Goal: Information Seeking & Learning: Learn about a topic

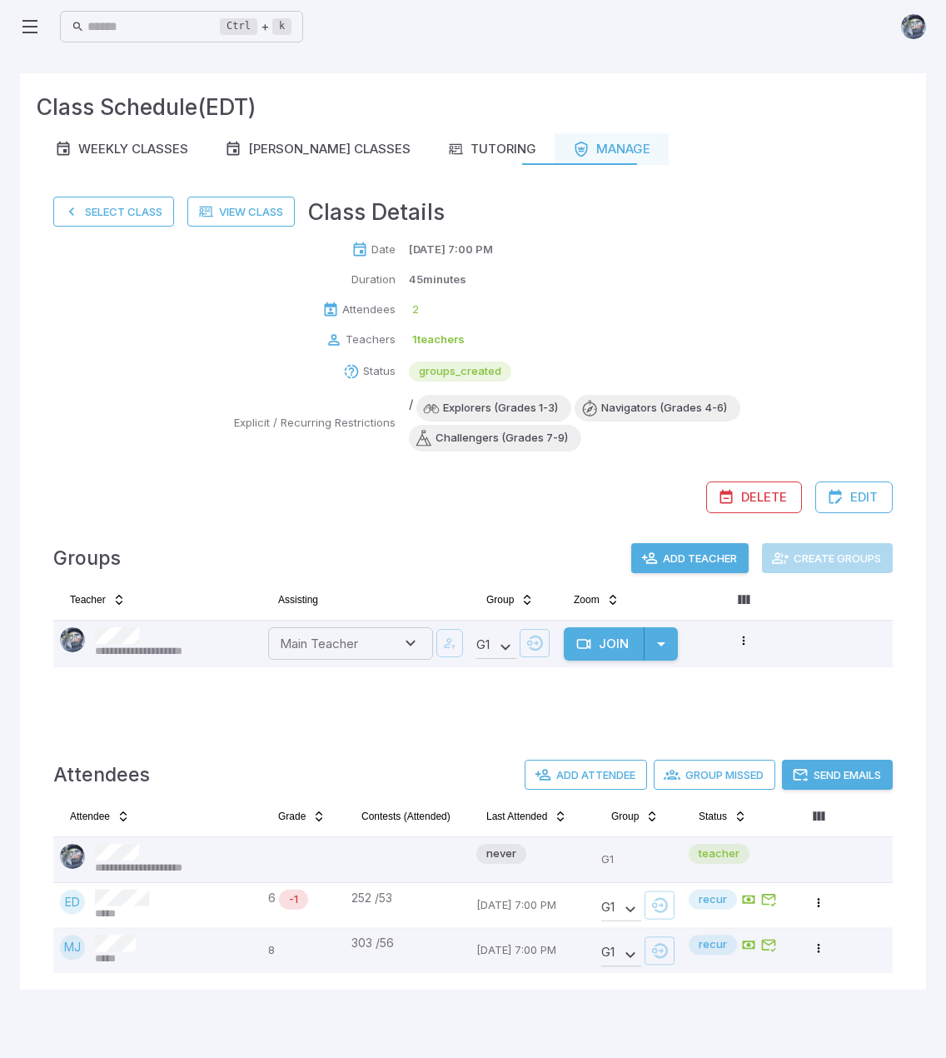
click at [752, 252] on div "[DATE] 7:00 PM" at bounding box center [651, 250] width 484 height 17
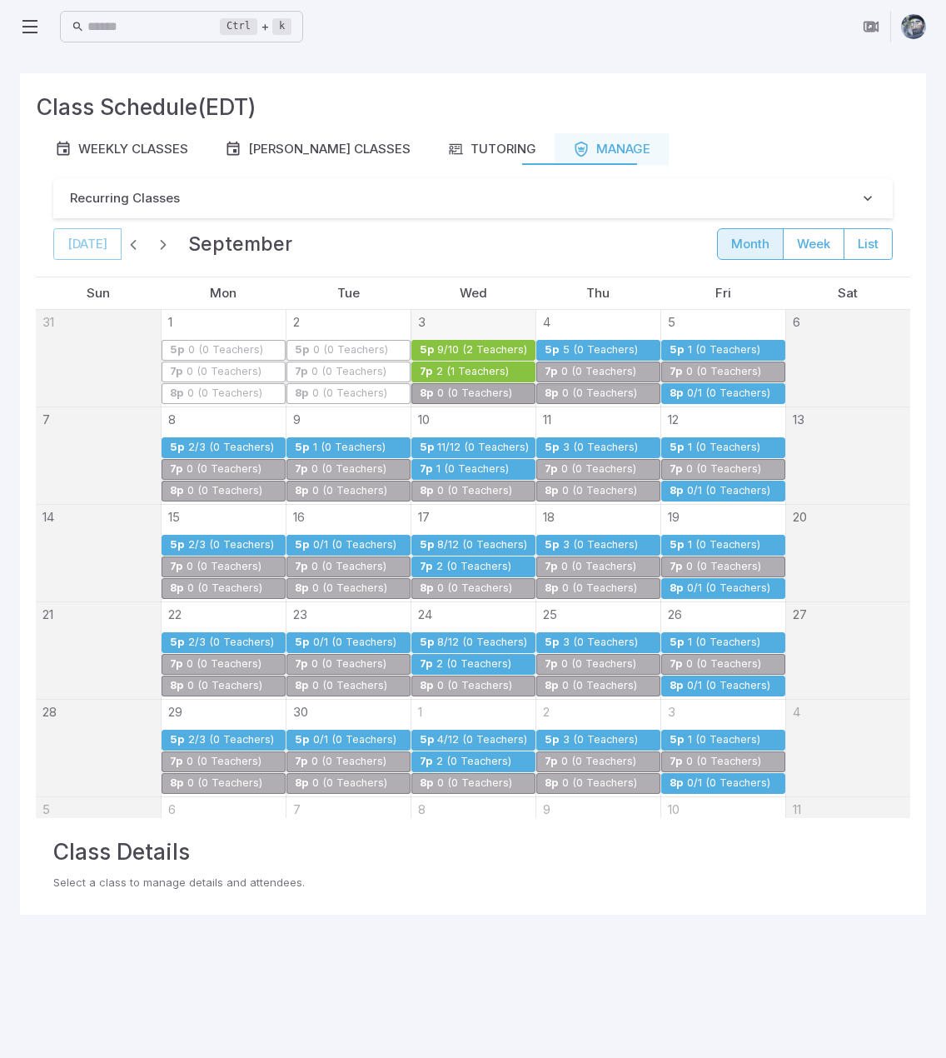
click at [470, 370] on div "2 (1 Teachers)" at bounding box center [473, 372] width 74 height 12
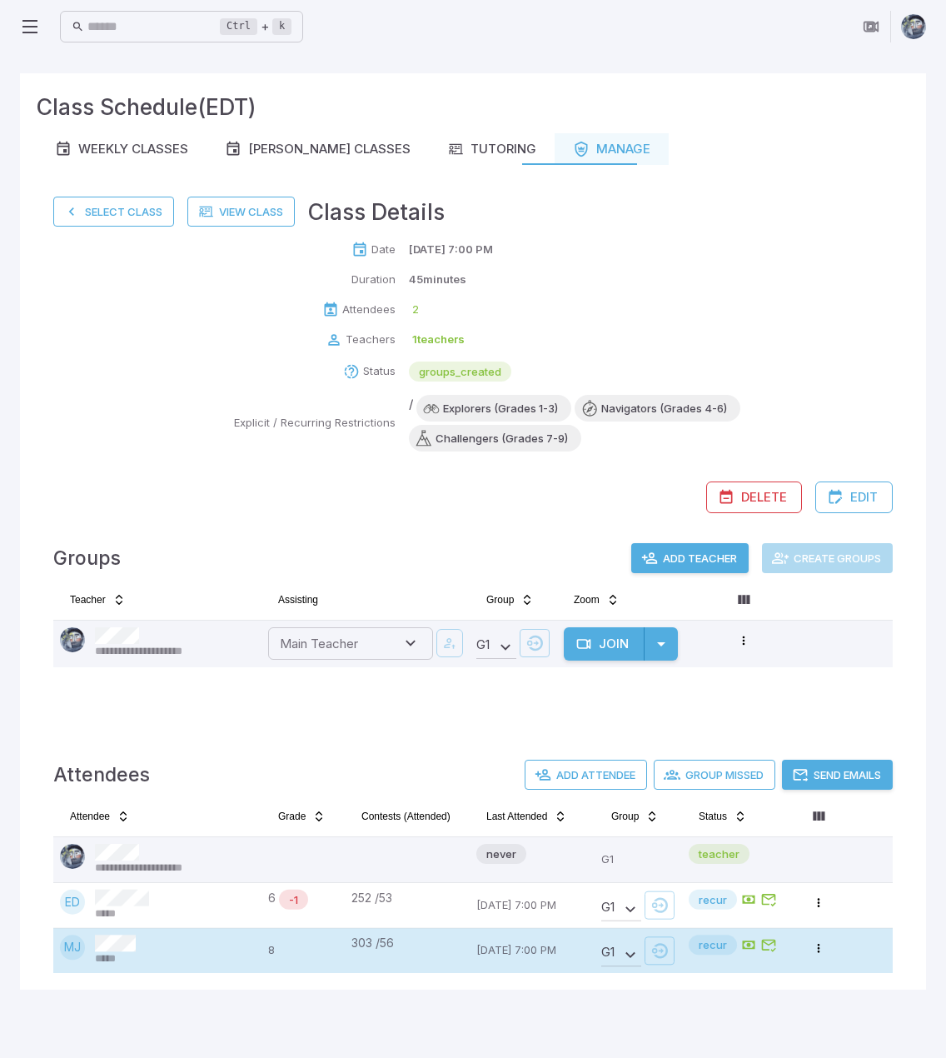
click at [147, 967] on td "MJ *****" at bounding box center [157, 950] width 208 height 45
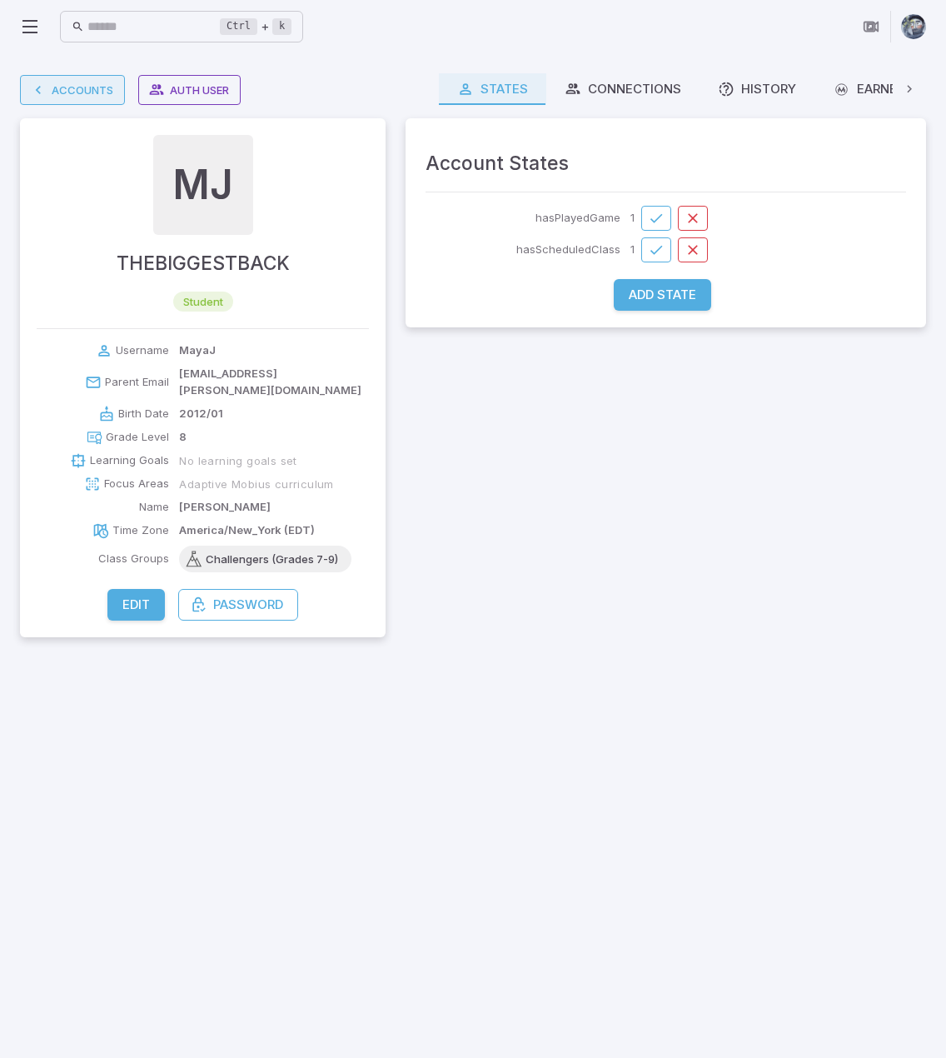
click at [72, 92] on link "Accounts" at bounding box center [72, 90] width 105 height 30
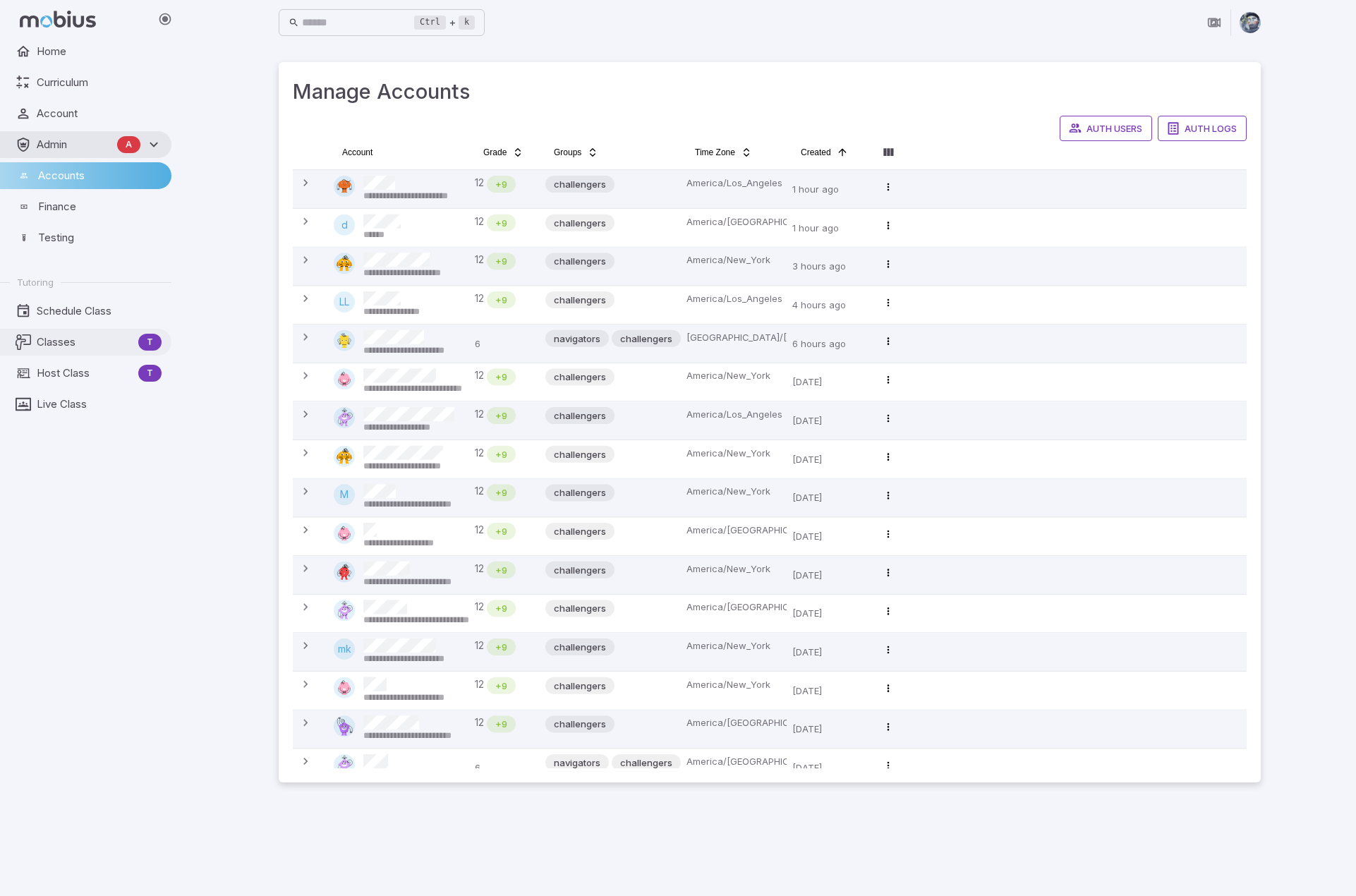
click at [63, 342] on span "Classes" at bounding box center [84, 342] width 96 height 15
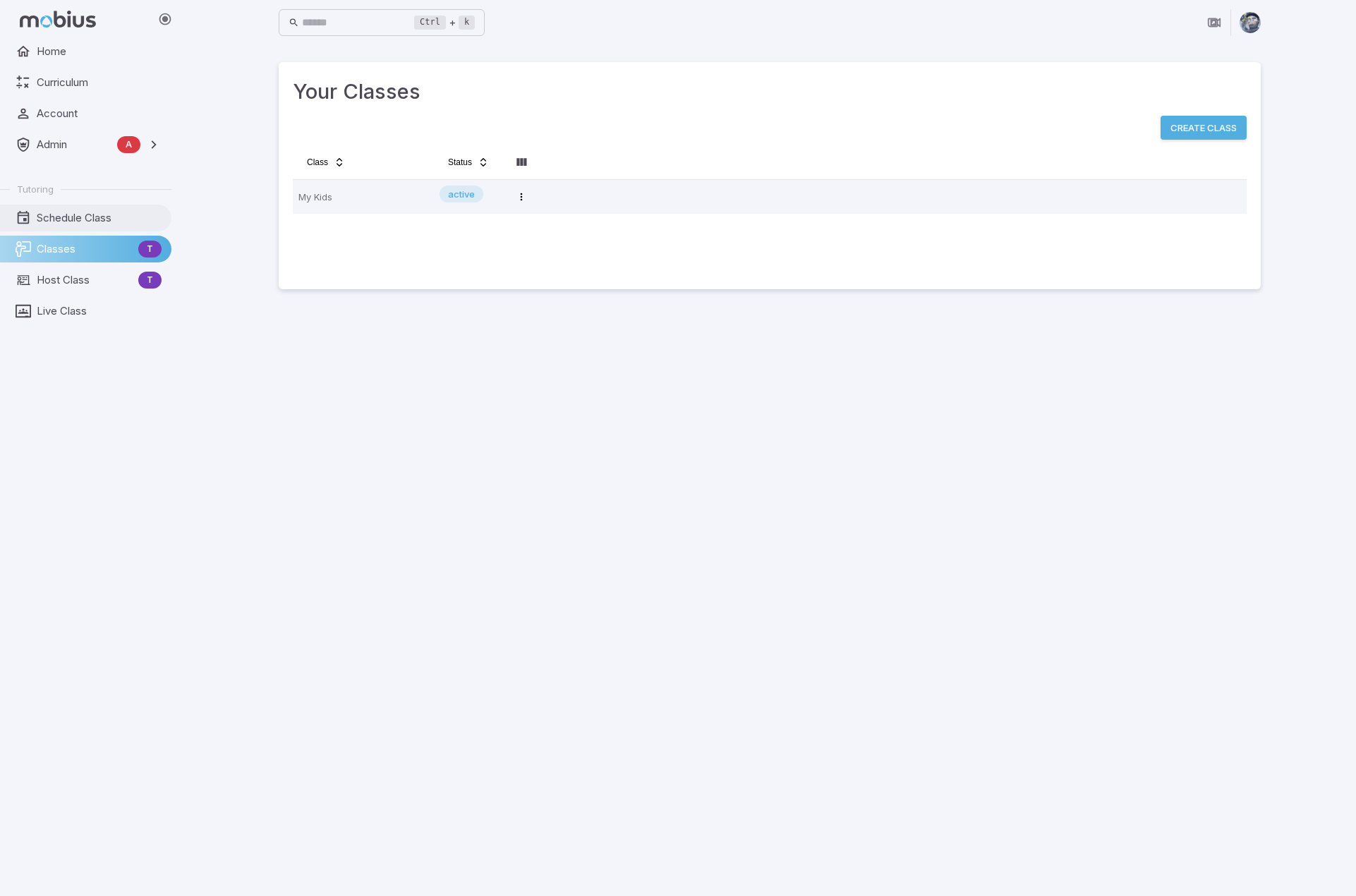
click at [52, 224] on span "Schedule Class" at bounding box center [98, 218] width 125 height 15
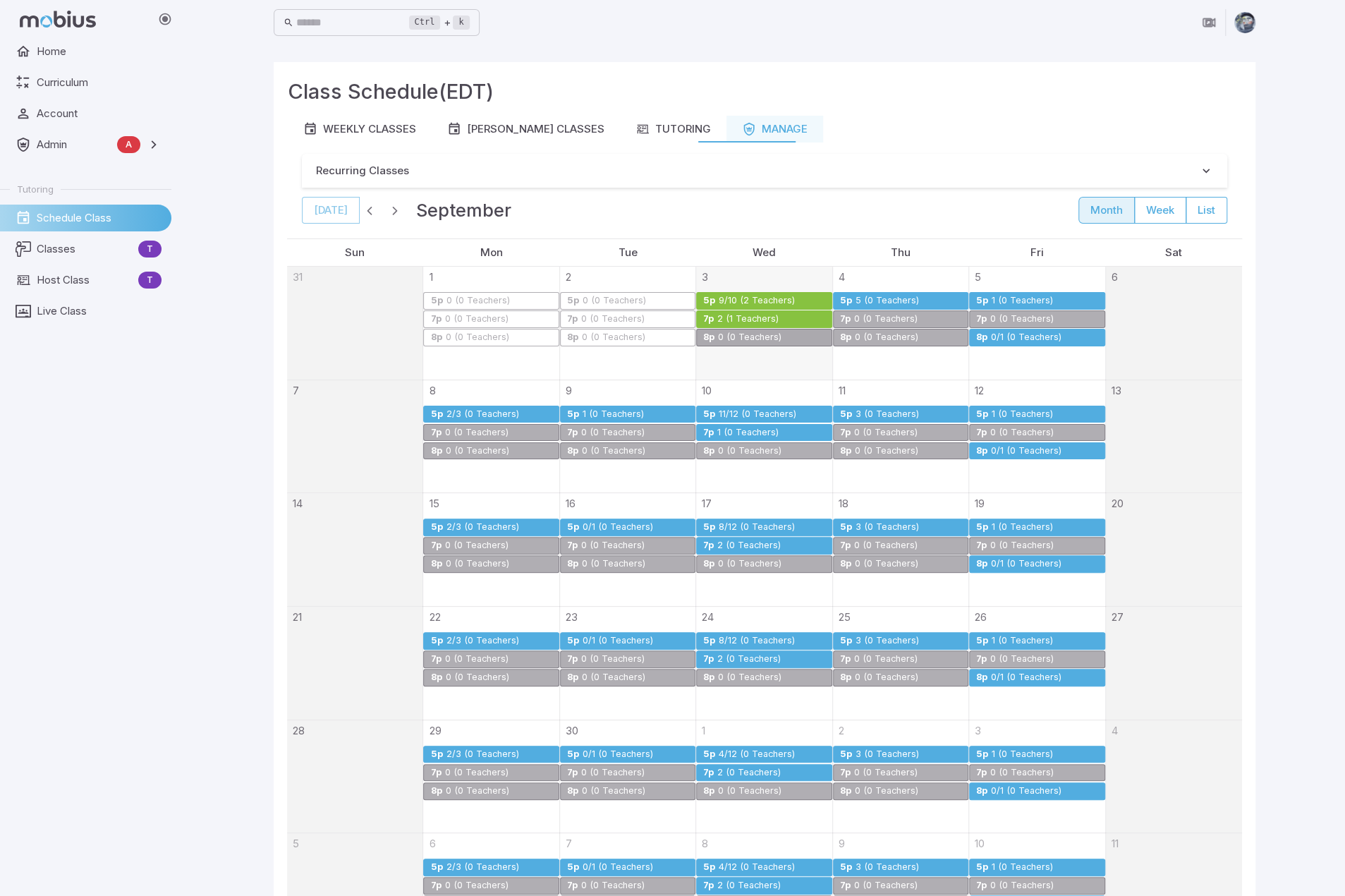
click at [648, 113] on div "Class Schedule (EDT)" at bounding box center [765, 96] width 954 height 40
click at [655, 129] on div "Tutoring" at bounding box center [672, 129] width 75 height 15
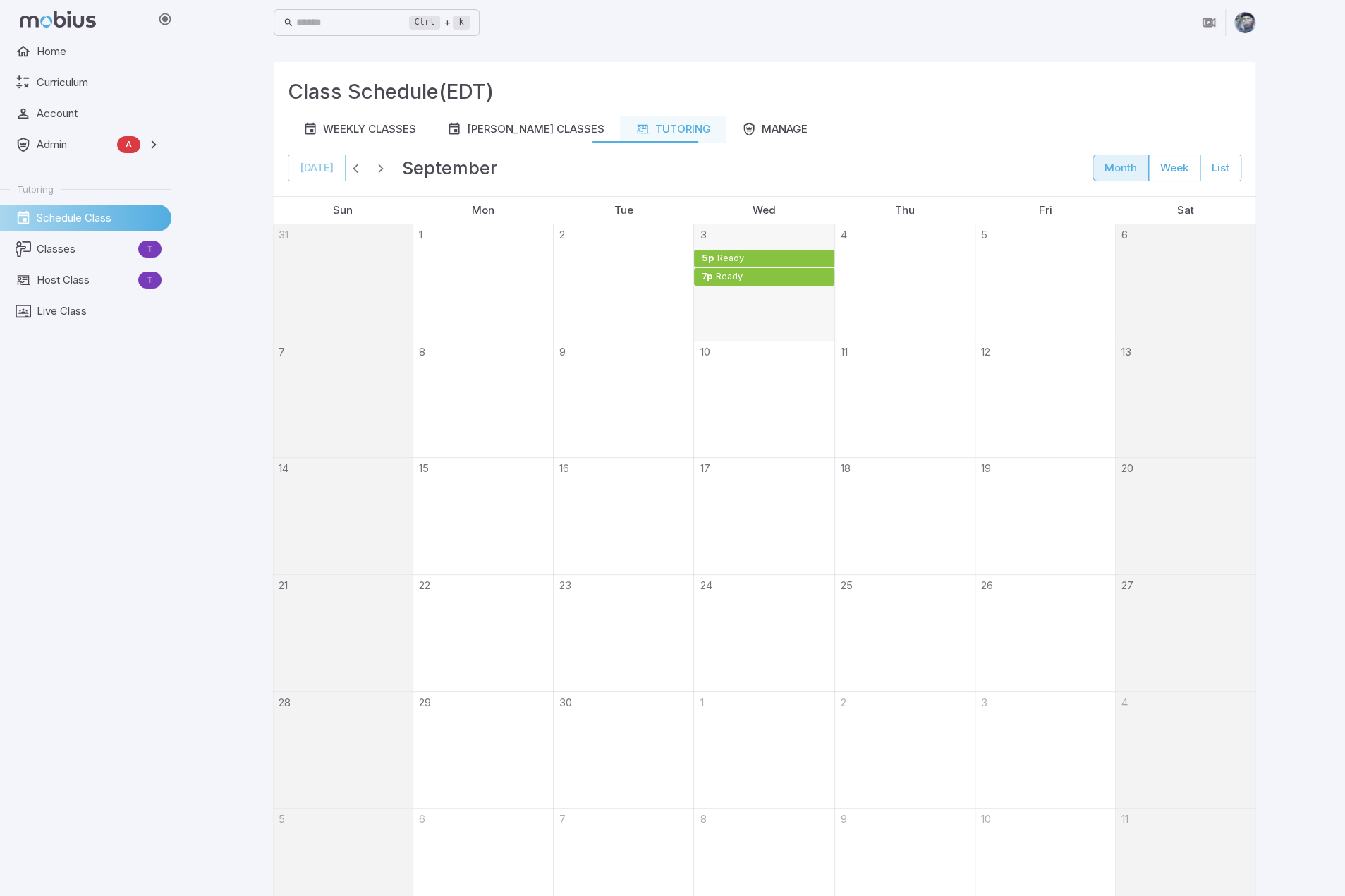
click at [726, 272] on div "Ready" at bounding box center [728, 277] width 28 height 10
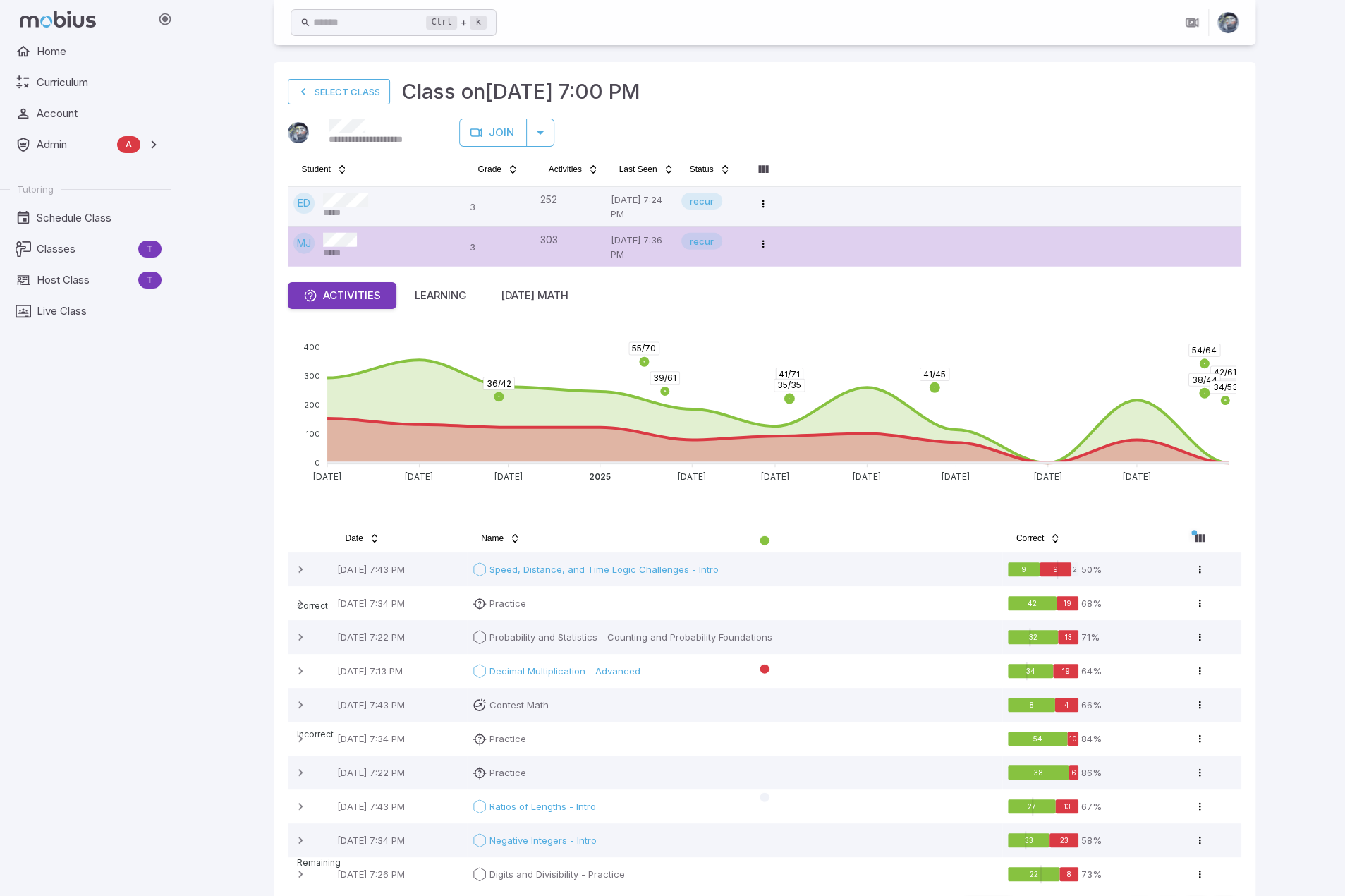
scroll to position [57, 0]
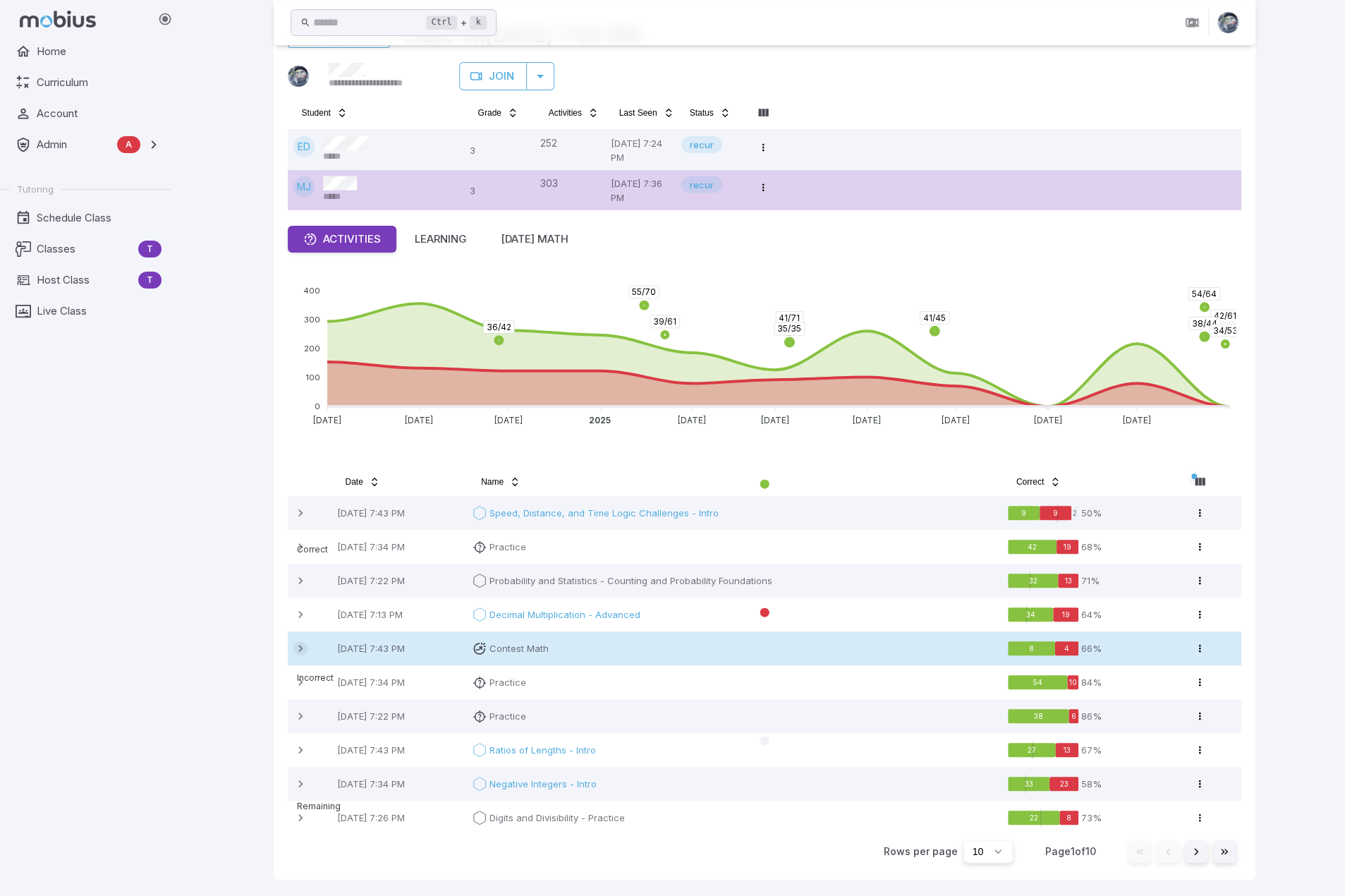
click at [297, 644] on icon at bounding box center [300, 648] width 14 height 14
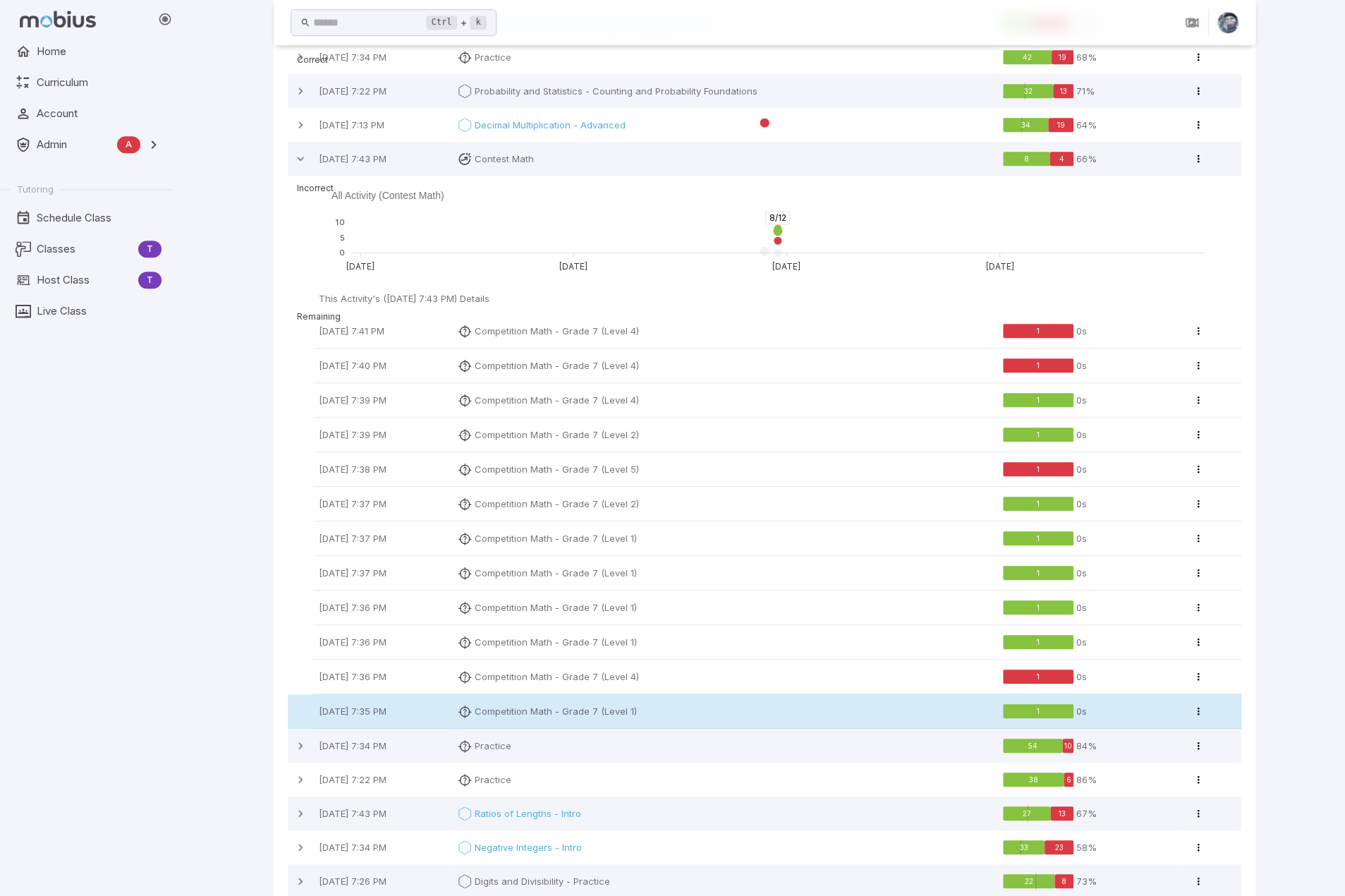
scroll to position [606, 0]
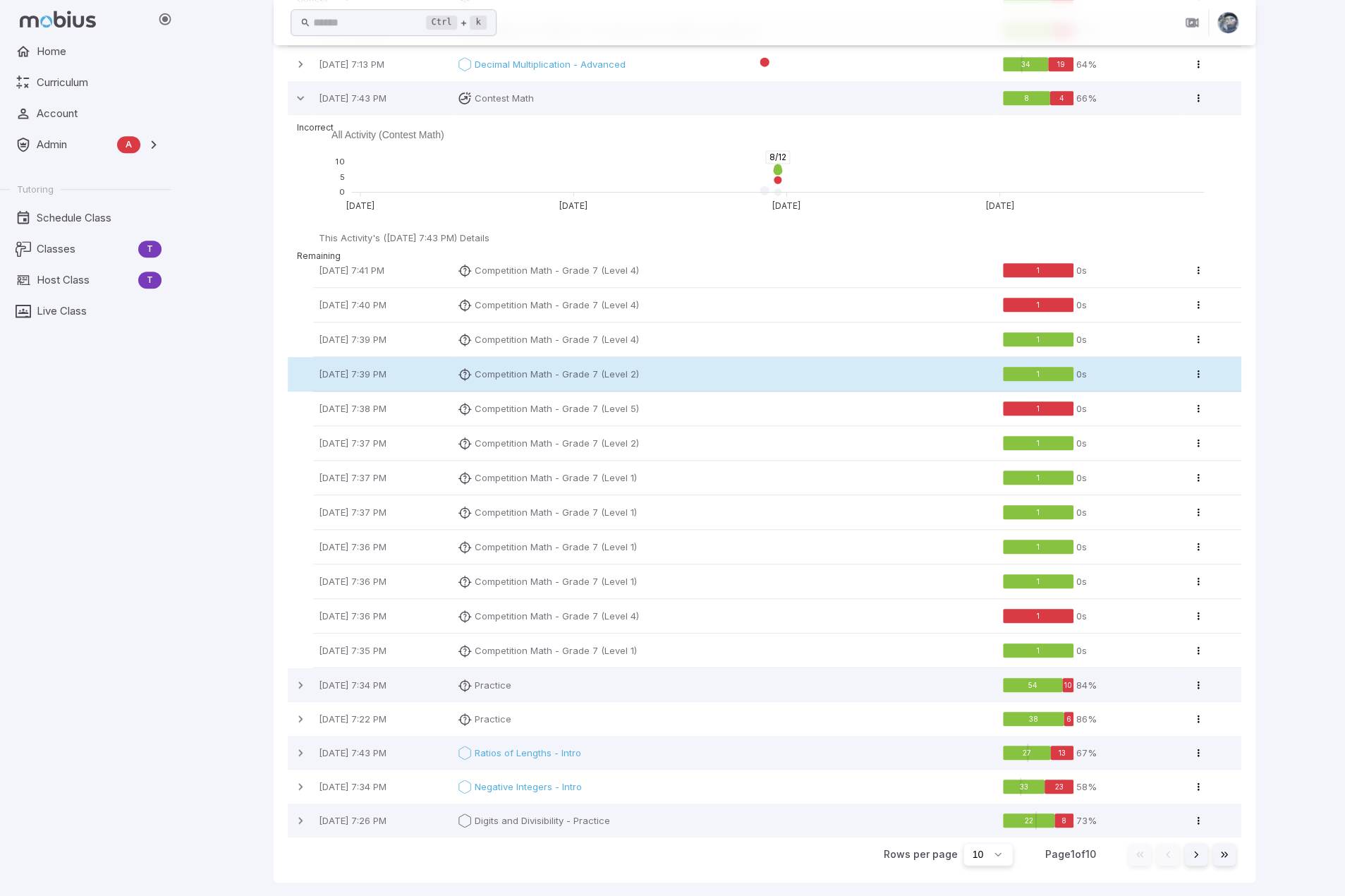
click at [534, 357] on td "Competition Math - Grade 7 (Level 2)" at bounding box center [725, 373] width 545 height 35
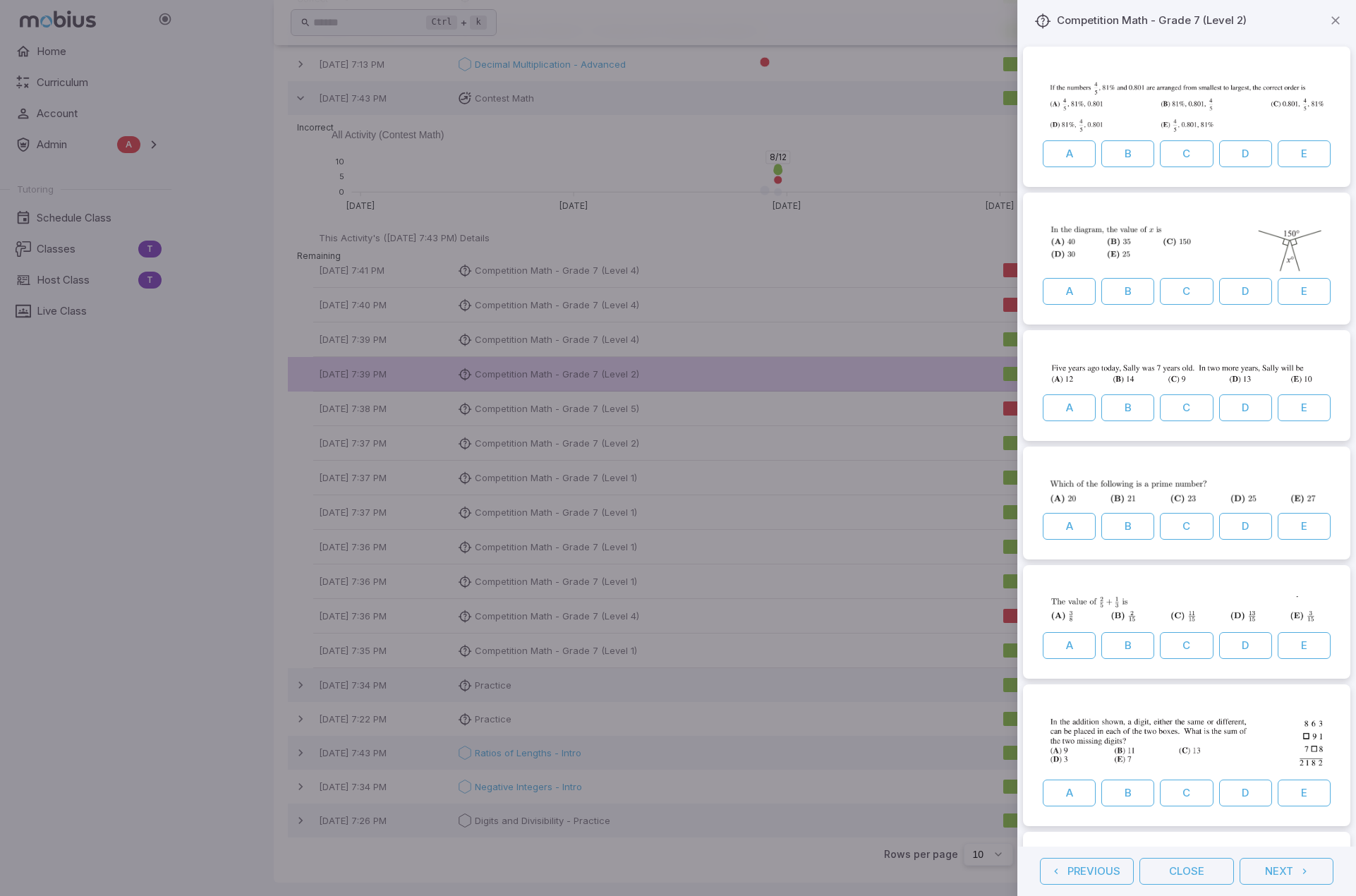
click at [542, 329] on div at bounding box center [678, 448] width 1356 height 896
click at [517, 505] on div at bounding box center [678, 448] width 1356 height 896
click at [800, 871] on button "Next" at bounding box center [1286, 871] width 94 height 27
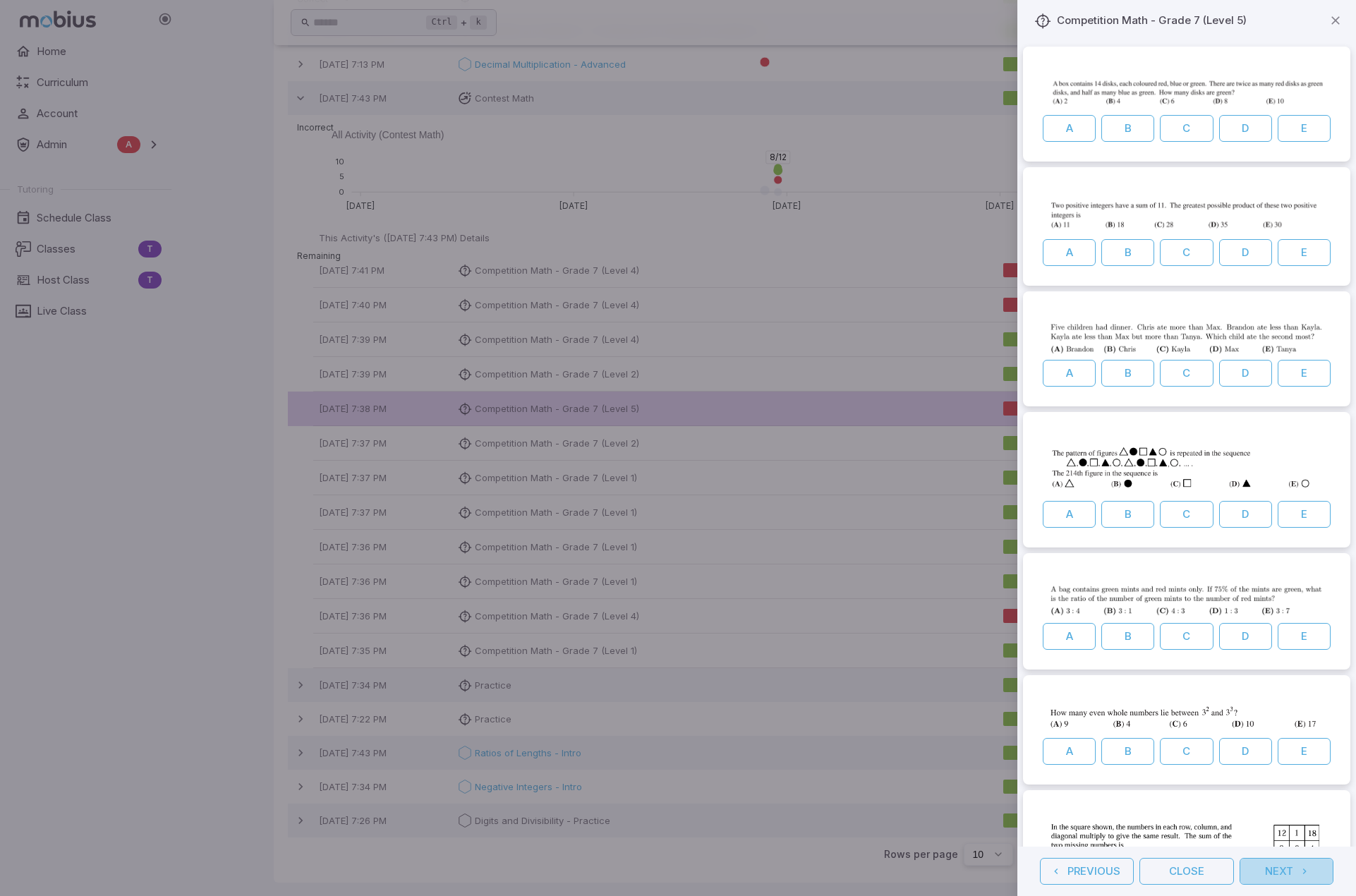
click at [800, 871] on button "Next" at bounding box center [1286, 871] width 94 height 27
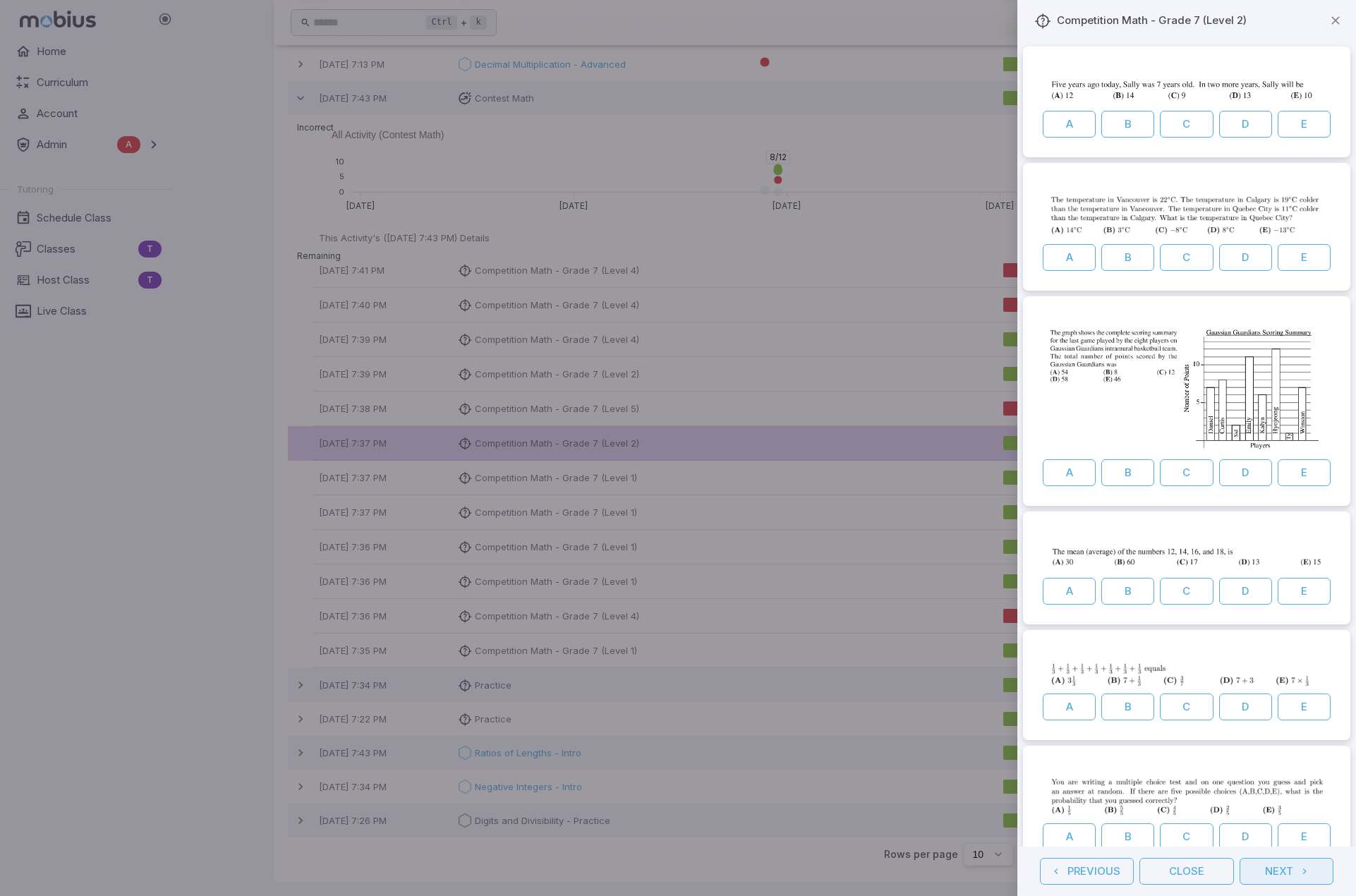
click at [800, 871] on button "Next" at bounding box center [1286, 871] width 94 height 27
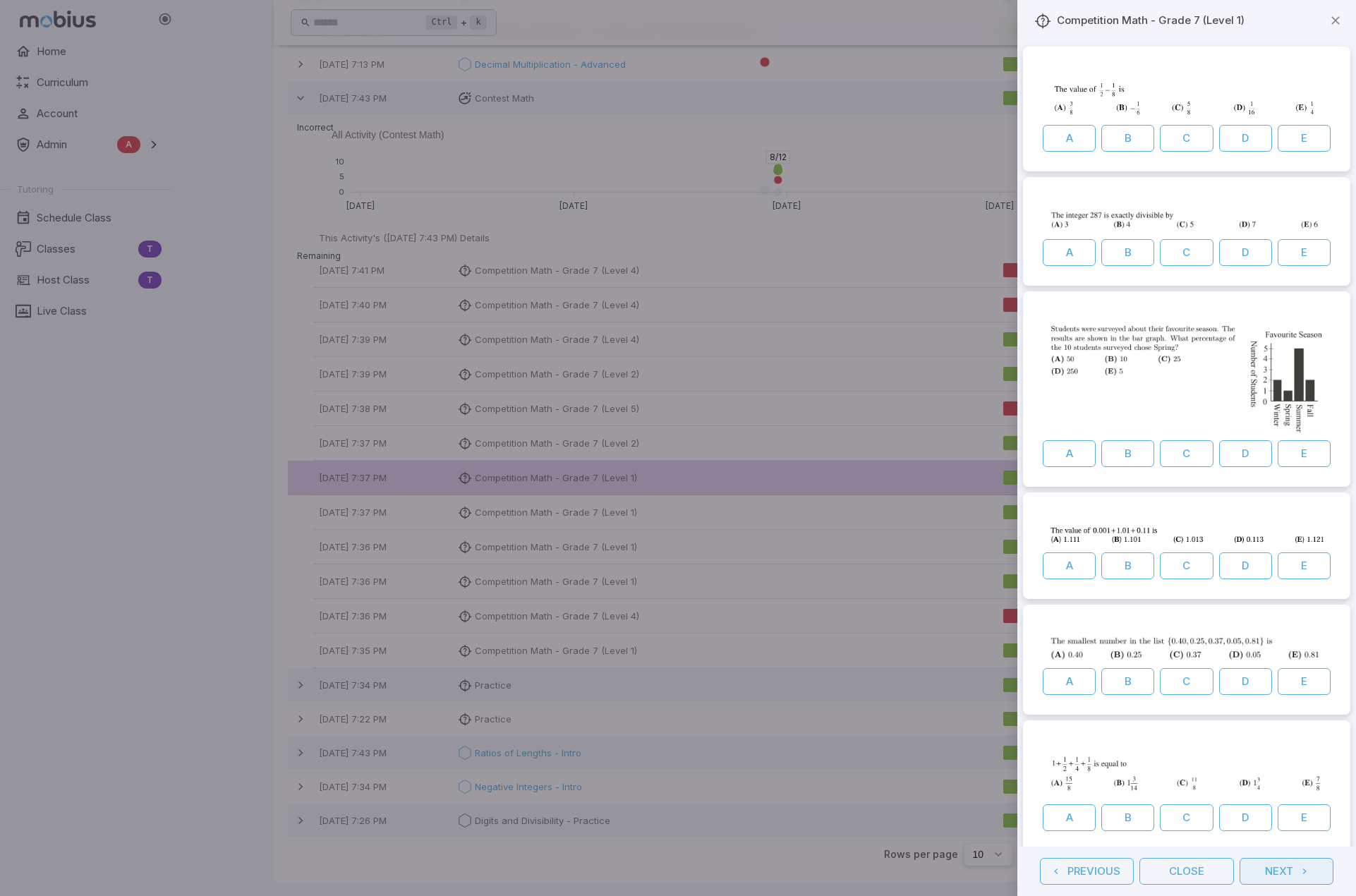
click at [800, 871] on button "Next" at bounding box center [1286, 871] width 94 height 27
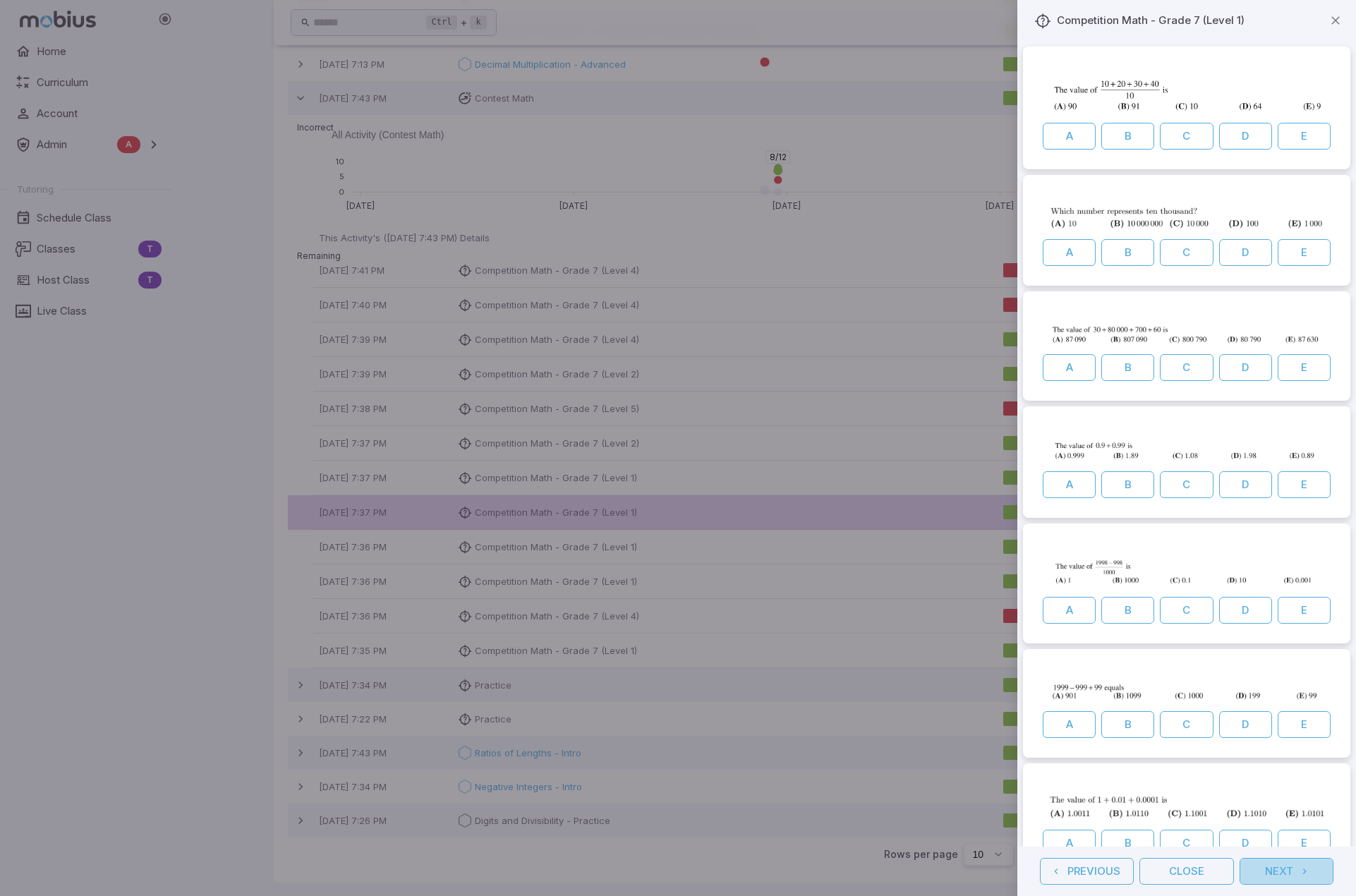
click at [800, 871] on button "Next" at bounding box center [1286, 871] width 94 height 27
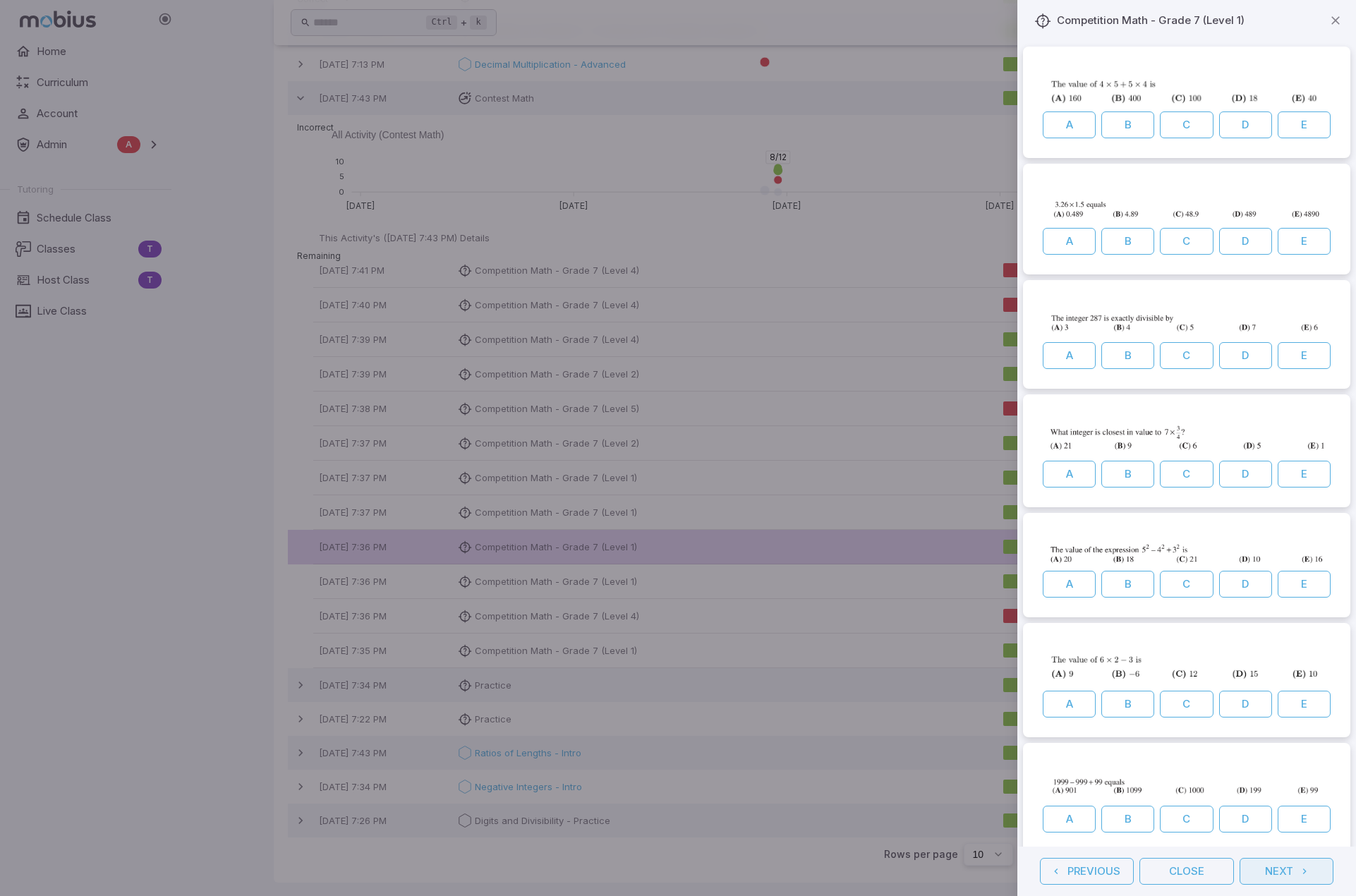
click at [800, 871] on button "Next" at bounding box center [1286, 871] width 94 height 27
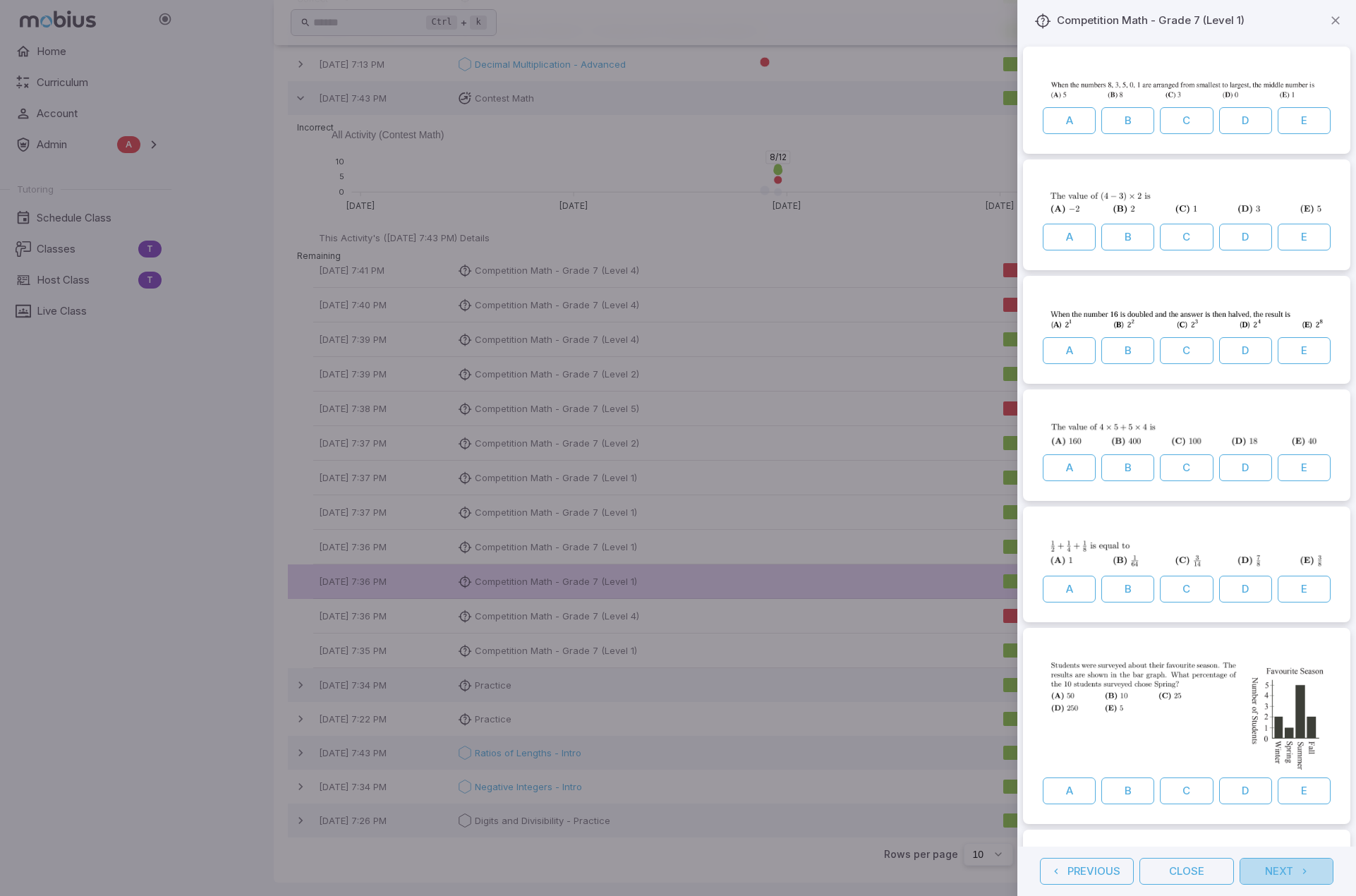
click at [800, 871] on button "Next" at bounding box center [1286, 871] width 94 height 27
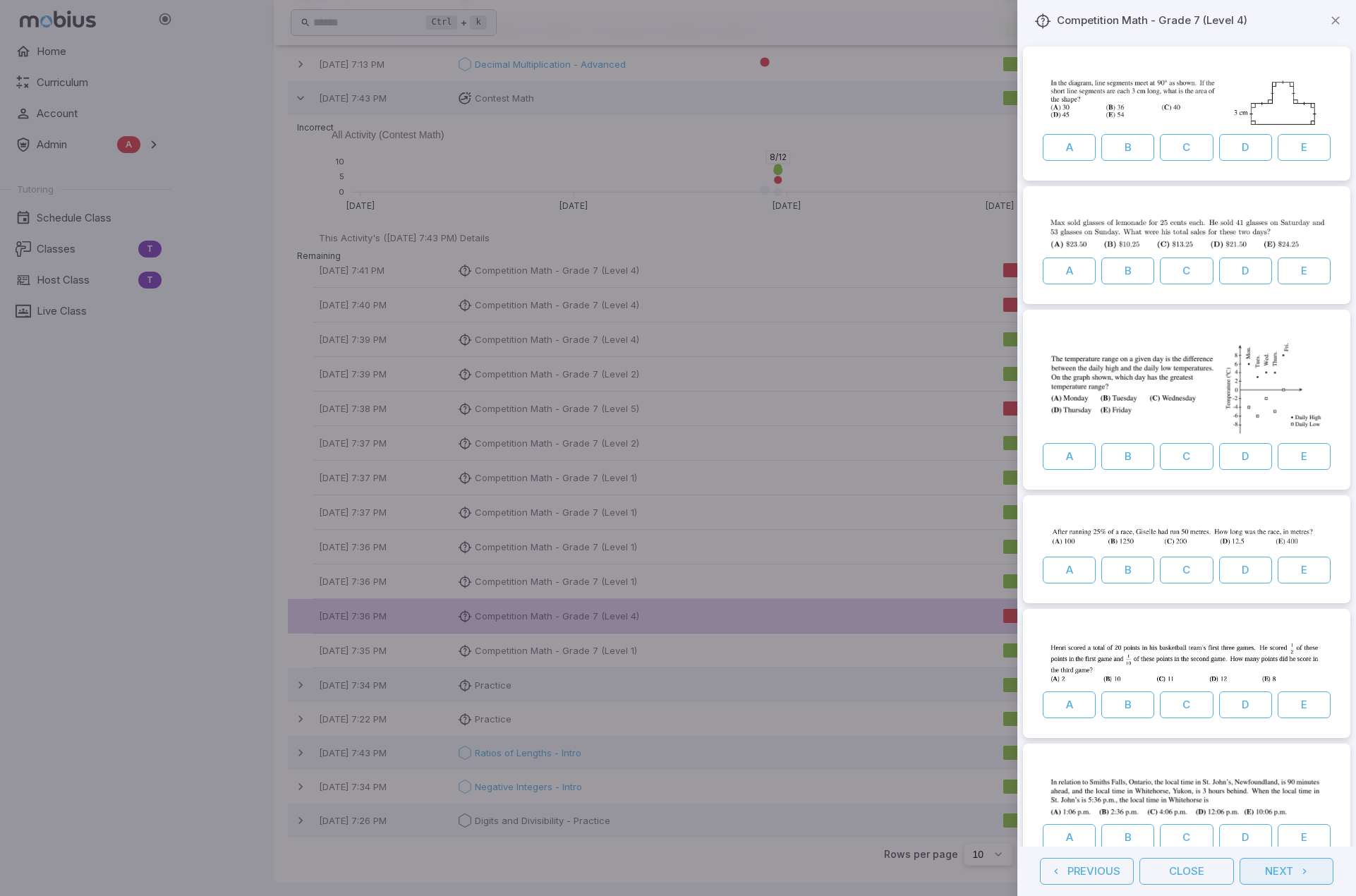
click at [800, 871] on button "Next" at bounding box center [1286, 871] width 94 height 27
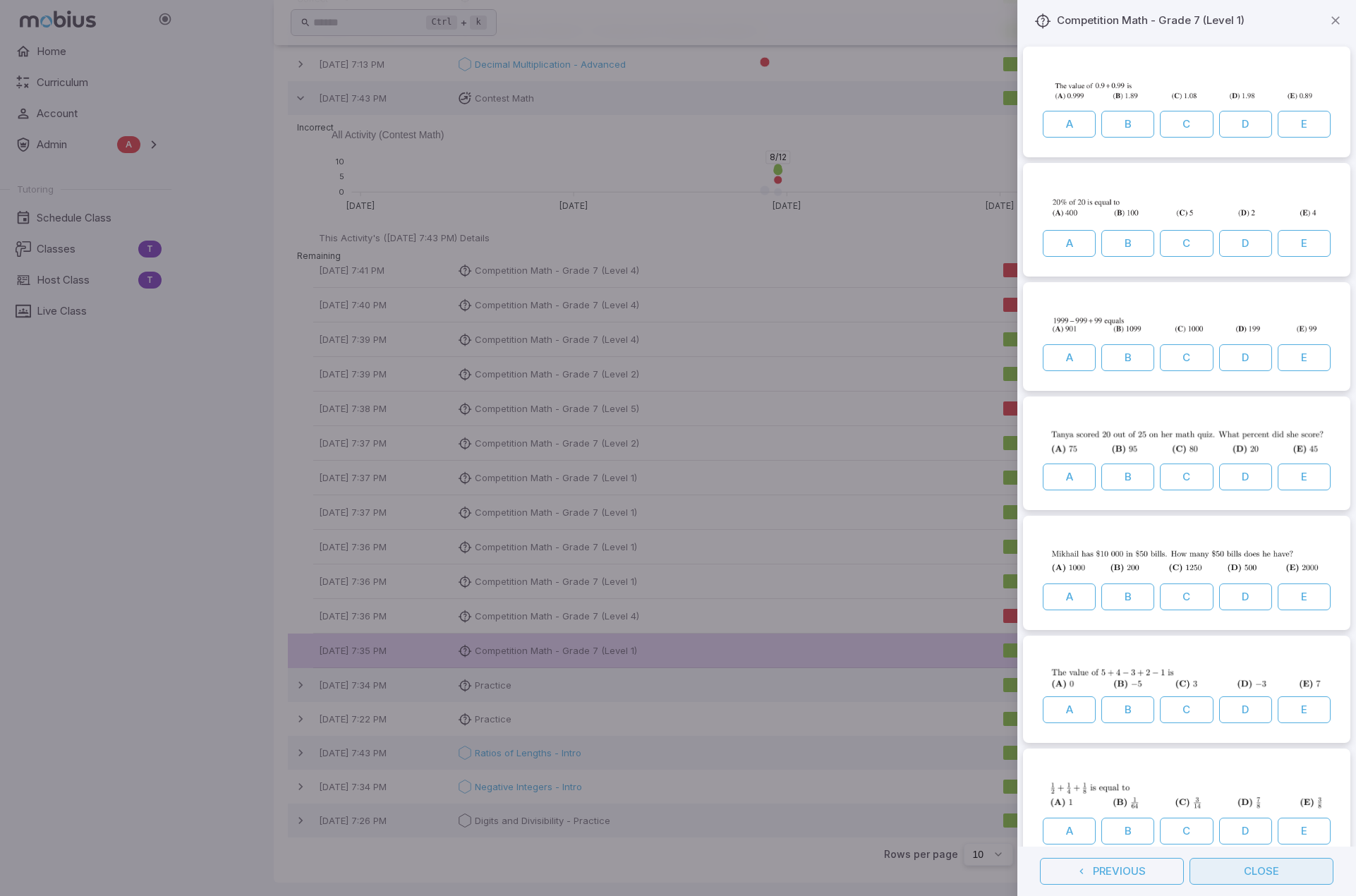
click at [800, 871] on button "Close" at bounding box center [1261, 871] width 144 height 27
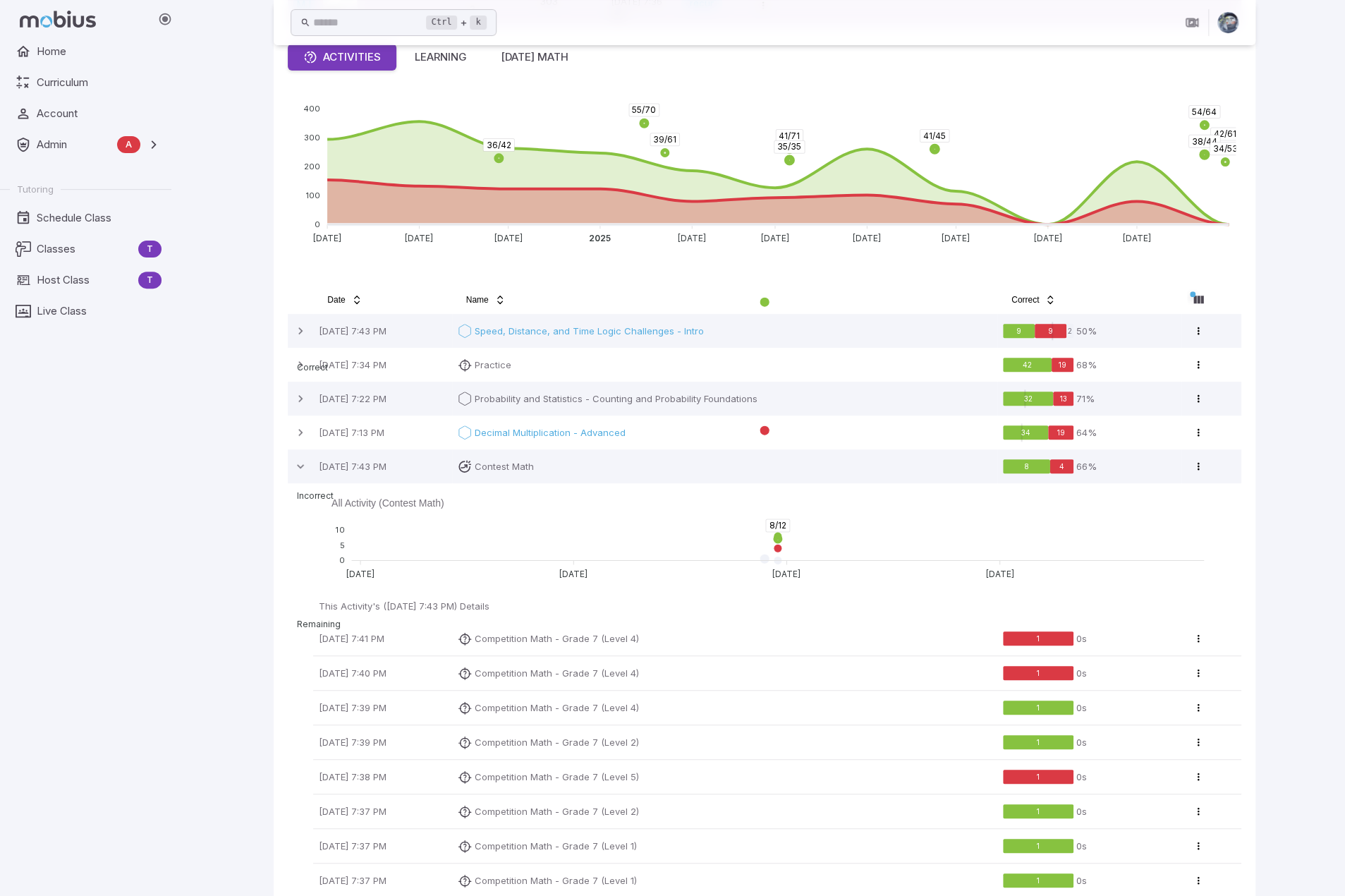
scroll to position [0, 0]
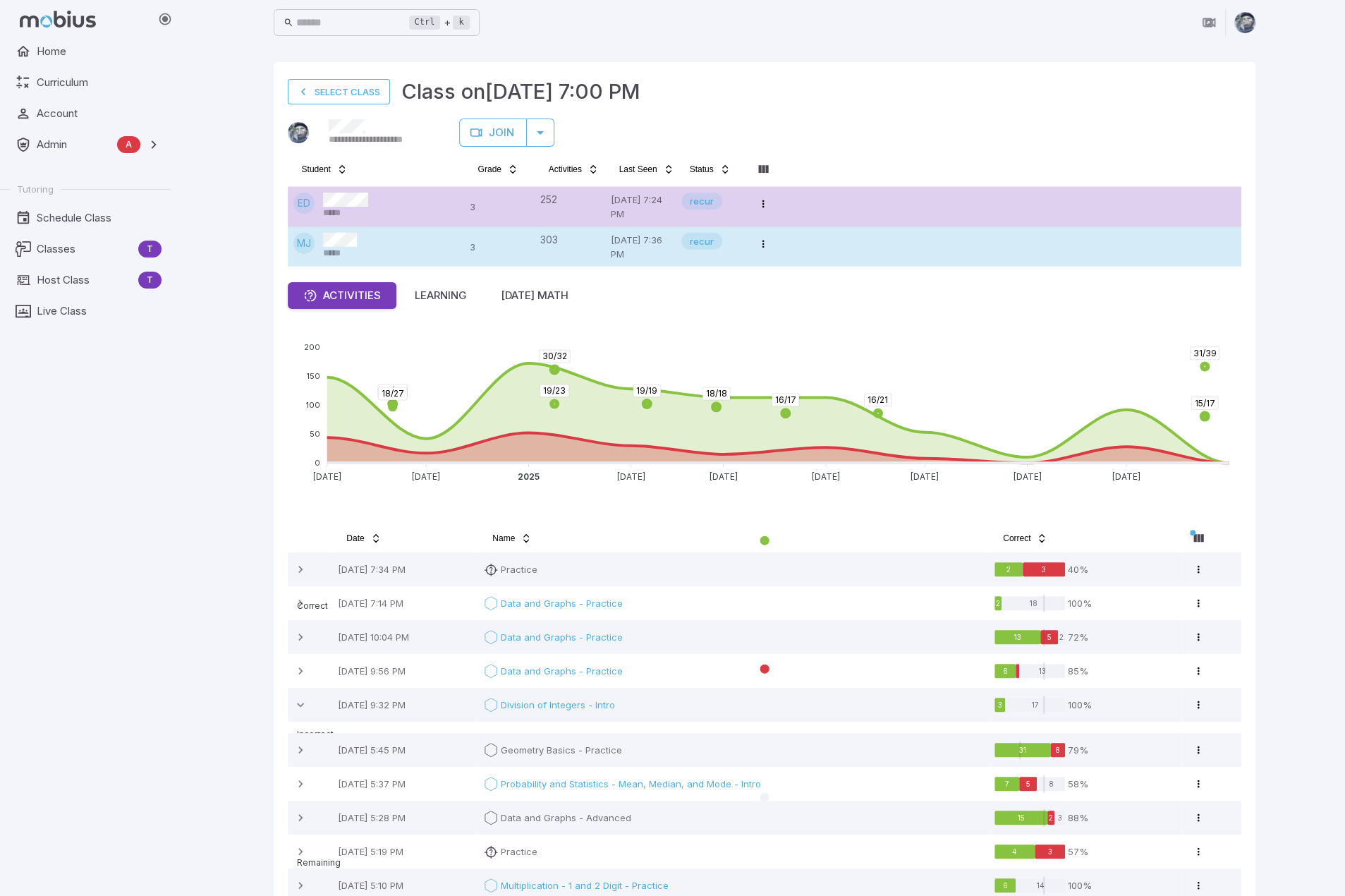
click at [345, 251] on span "*****" at bounding box center [337, 253] width 30 height 13
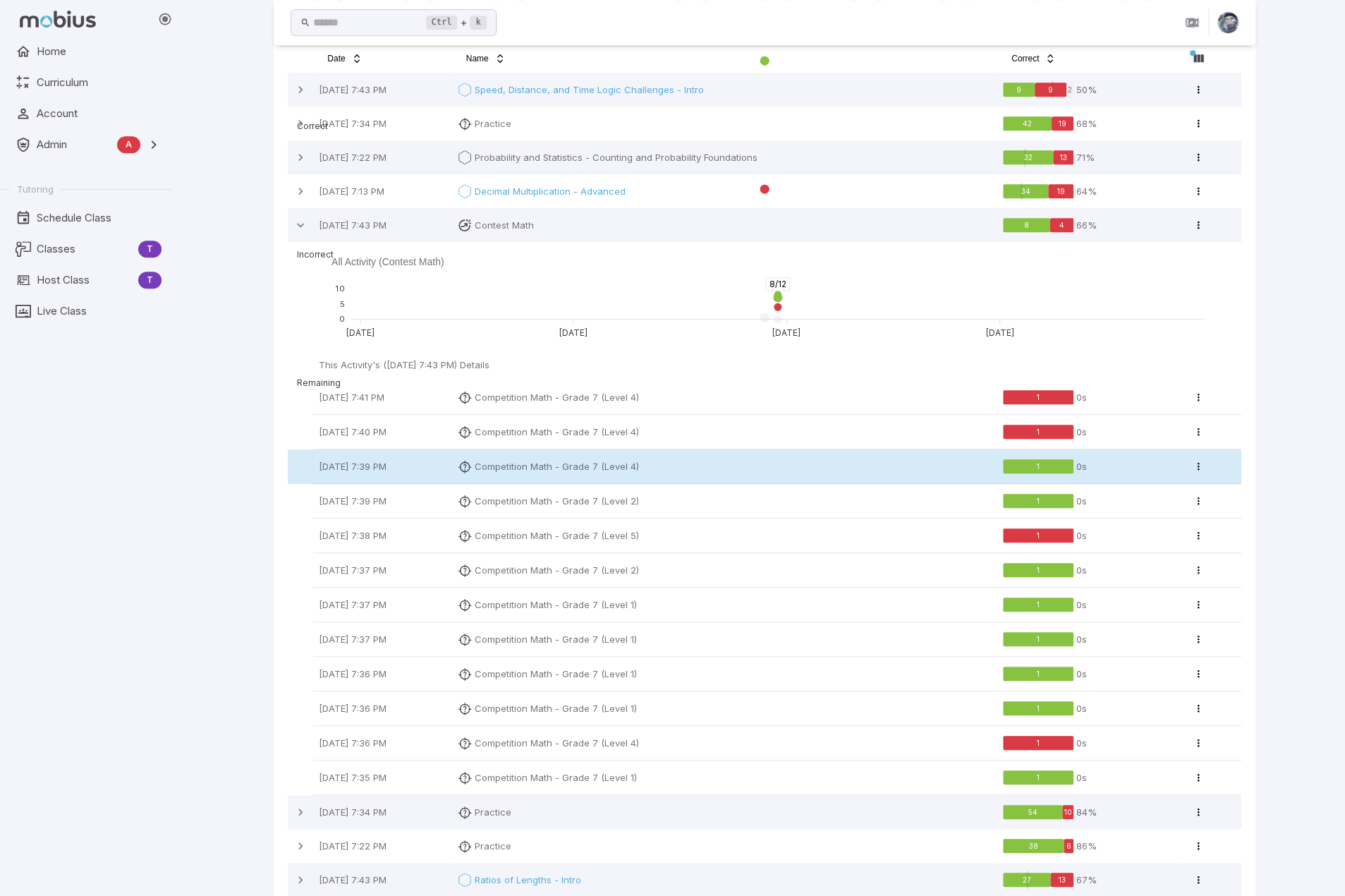
scroll to position [494, 0]
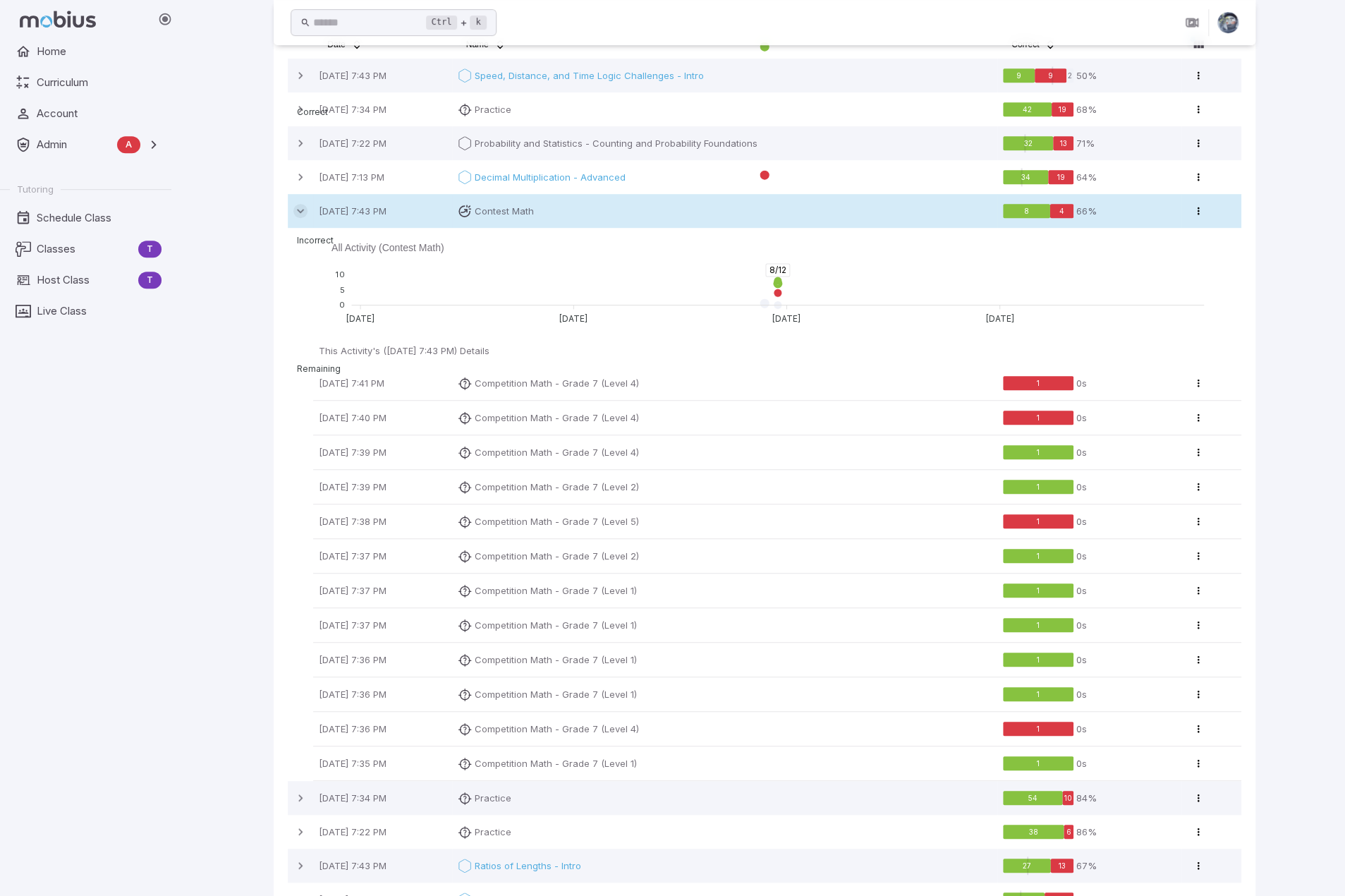
click at [297, 213] on icon at bounding box center [300, 211] width 14 height 14
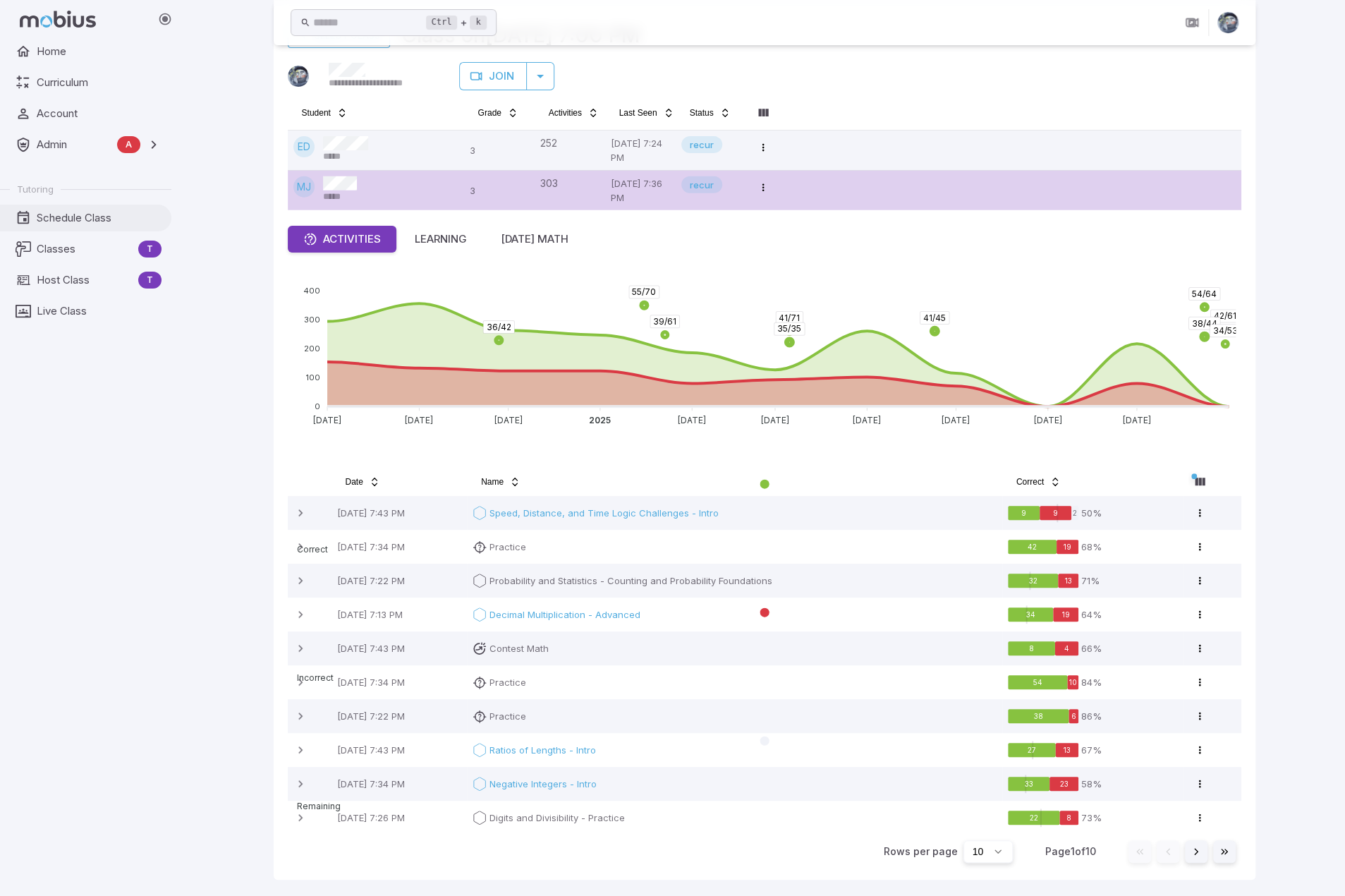
click at [76, 222] on span "Schedule Class" at bounding box center [98, 218] width 125 height 15
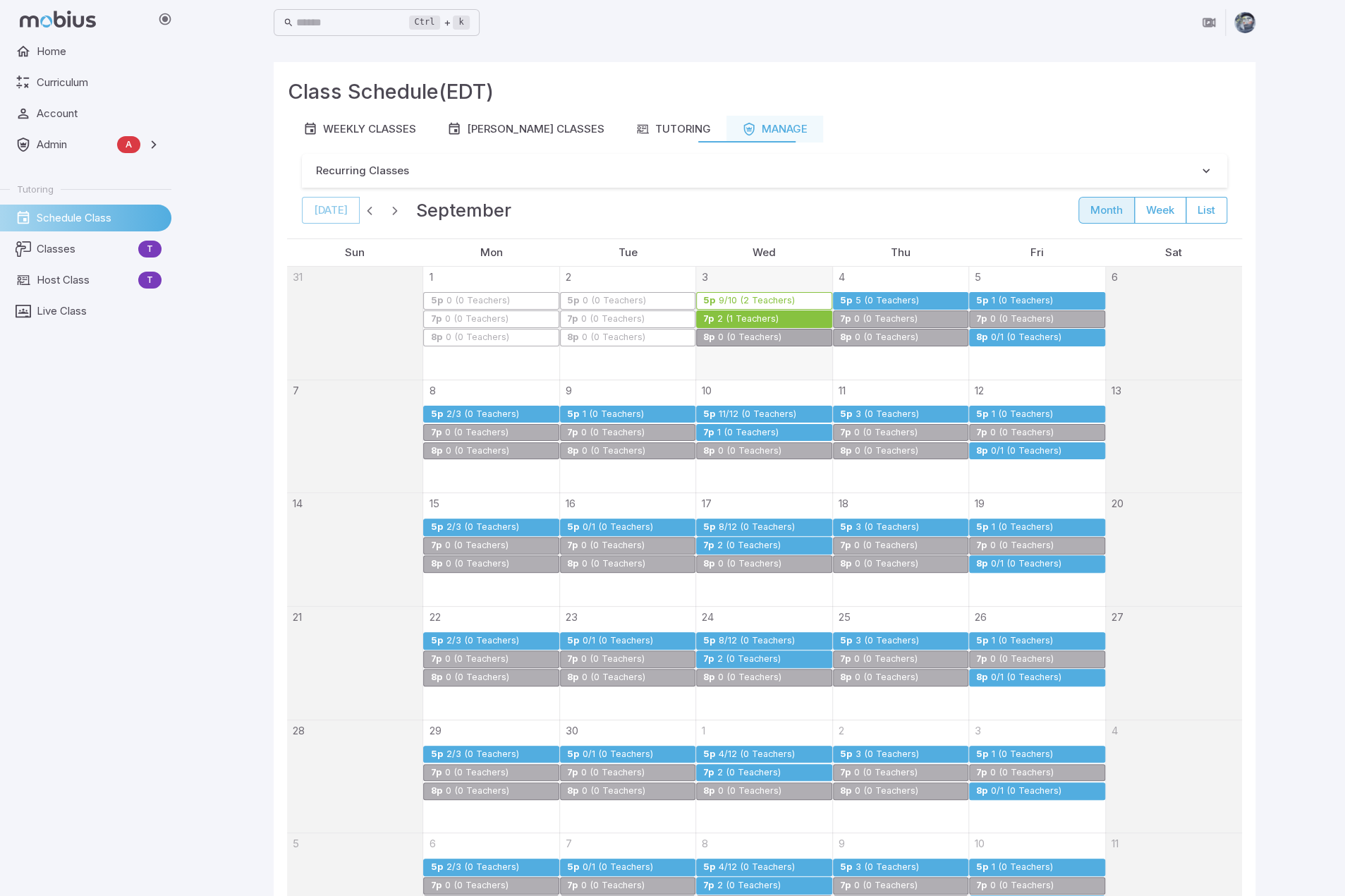
click at [750, 319] on div "2 (1 Teachers)" at bounding box center [748, 319] width 63 height 10
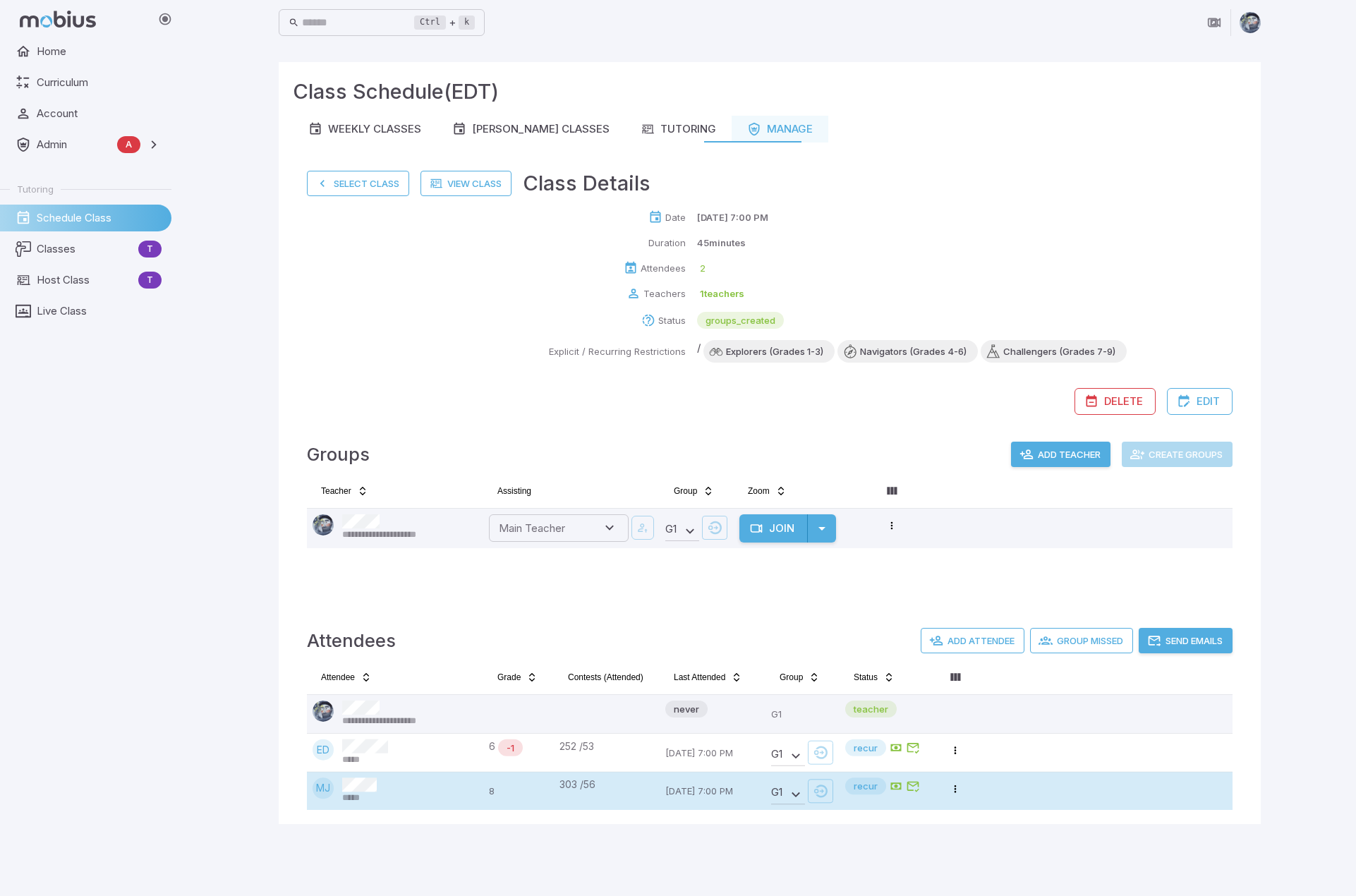
click at [390, 787] on div "MJ *****" at bounding box center [395, 791] width 165 height 27
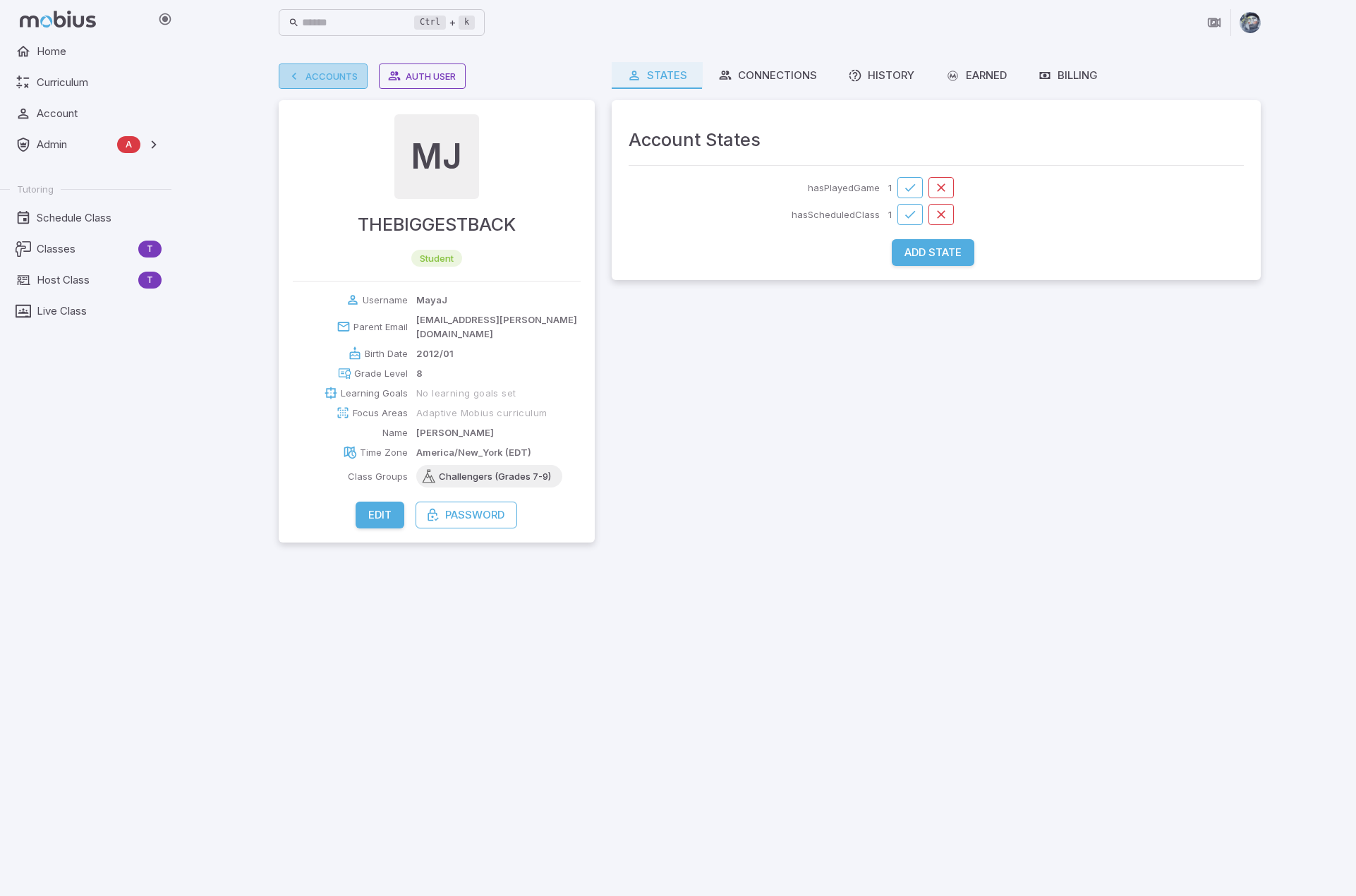
click at [324, 74] on link "Accounts" at bounding box center [323, 76] width 89 height 25
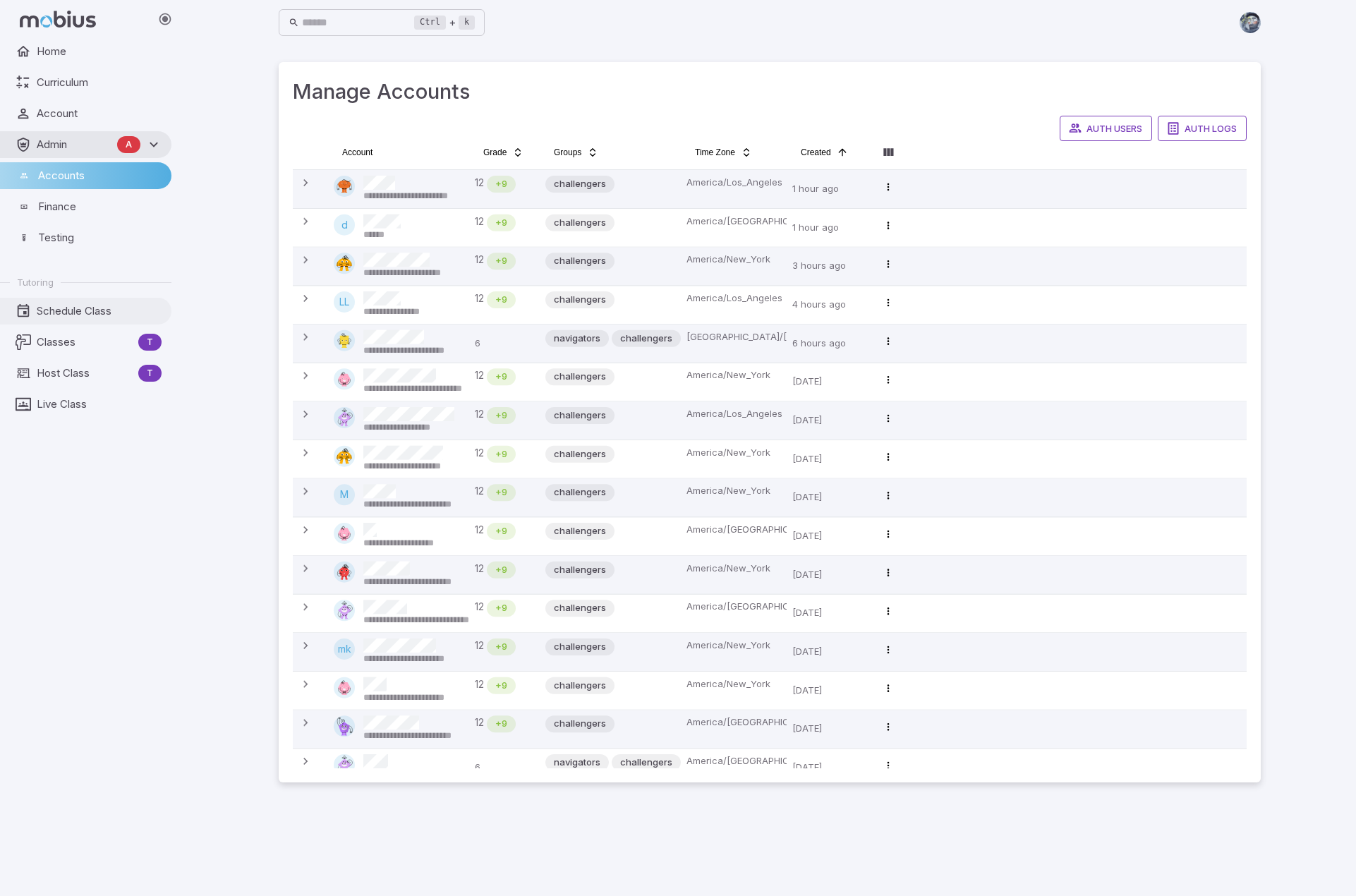
click at [72, 314] on span "Schedule Class" at bounding box center [98, 311] width 125 height 15
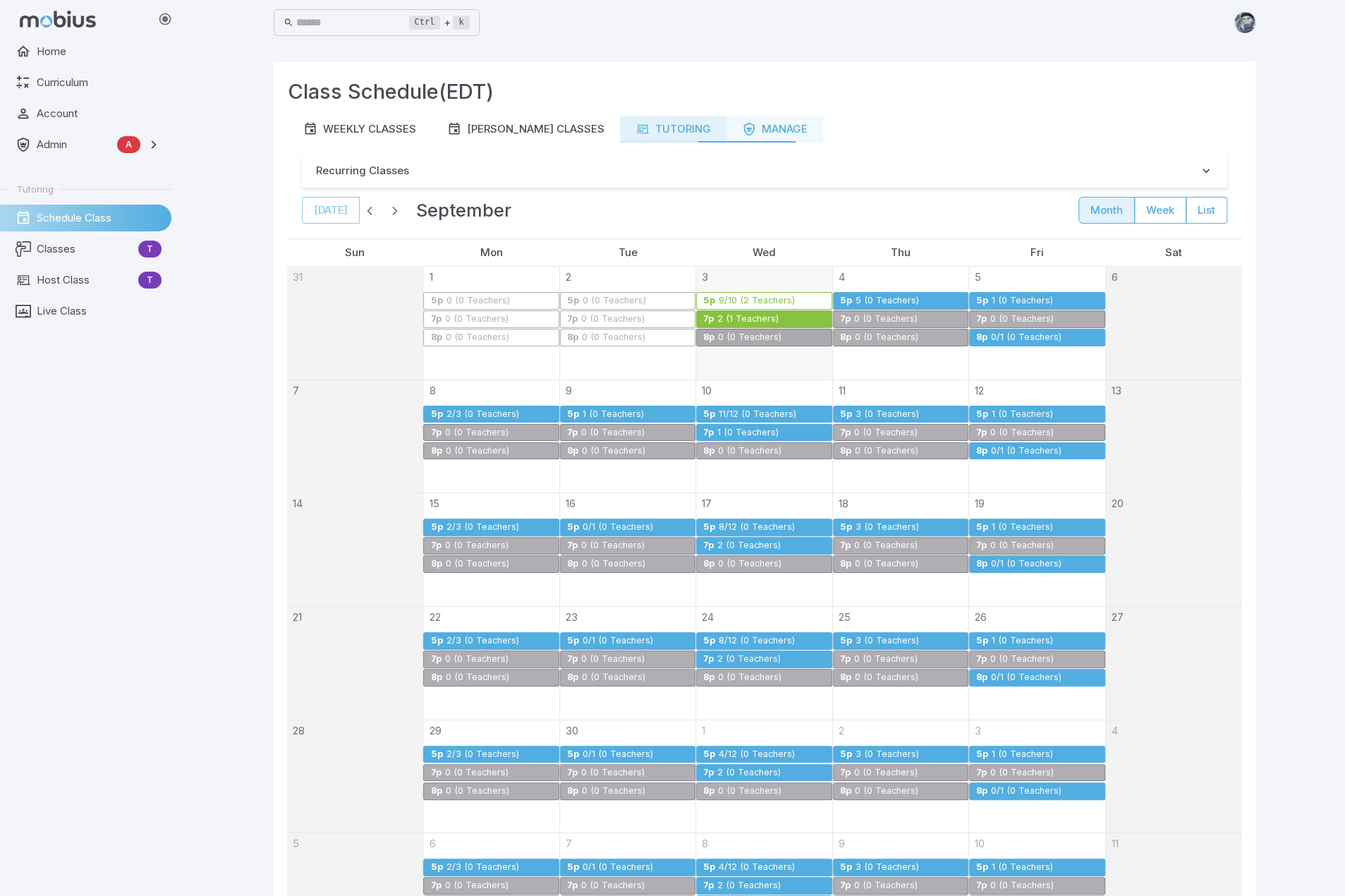
click at [635, 123] on icon at bounding box center [642, 129] width 14 height 14
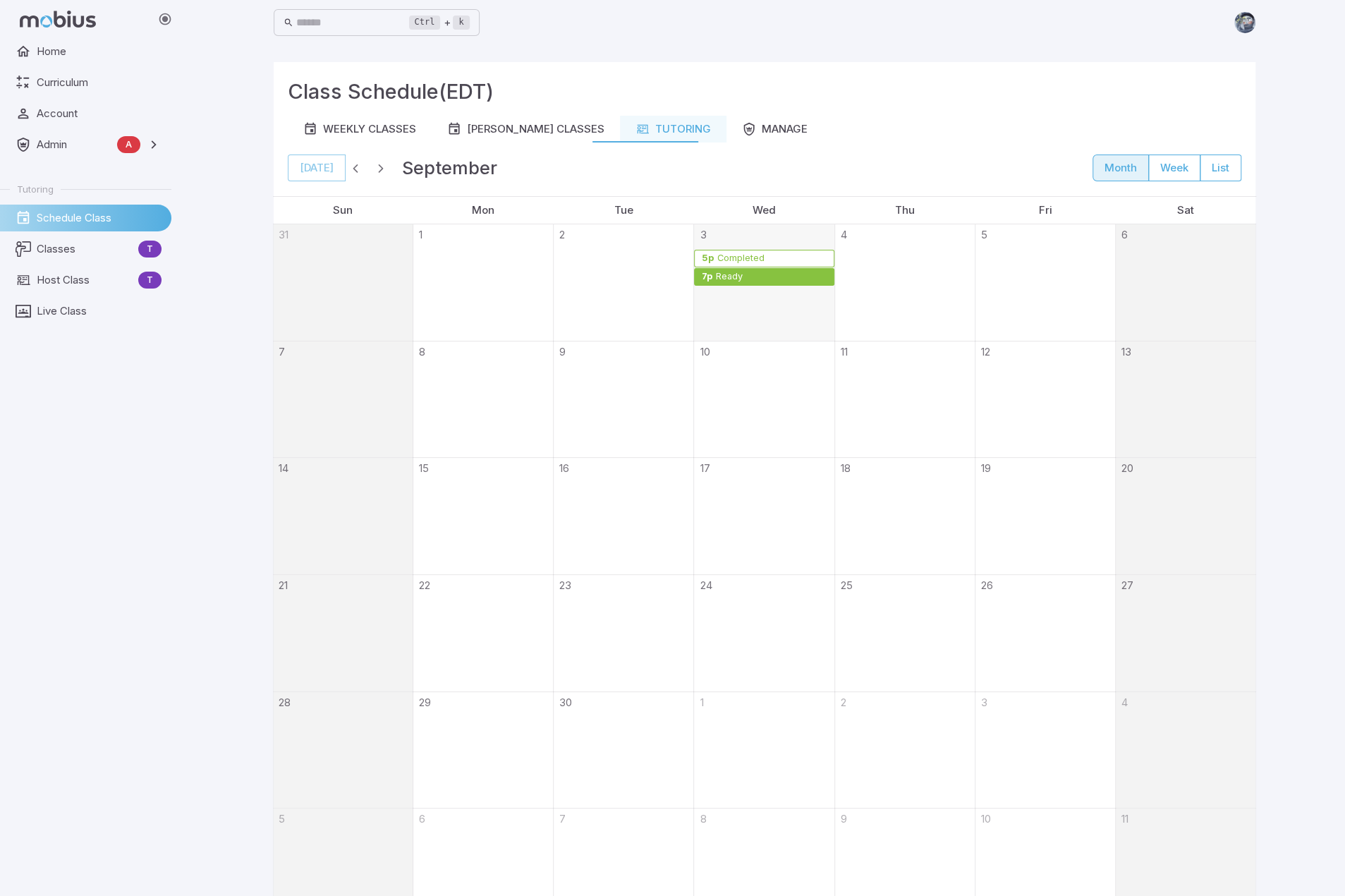
click at [735, 277] on div "Ready" at bounding box center [728, 277] width 28 height 10
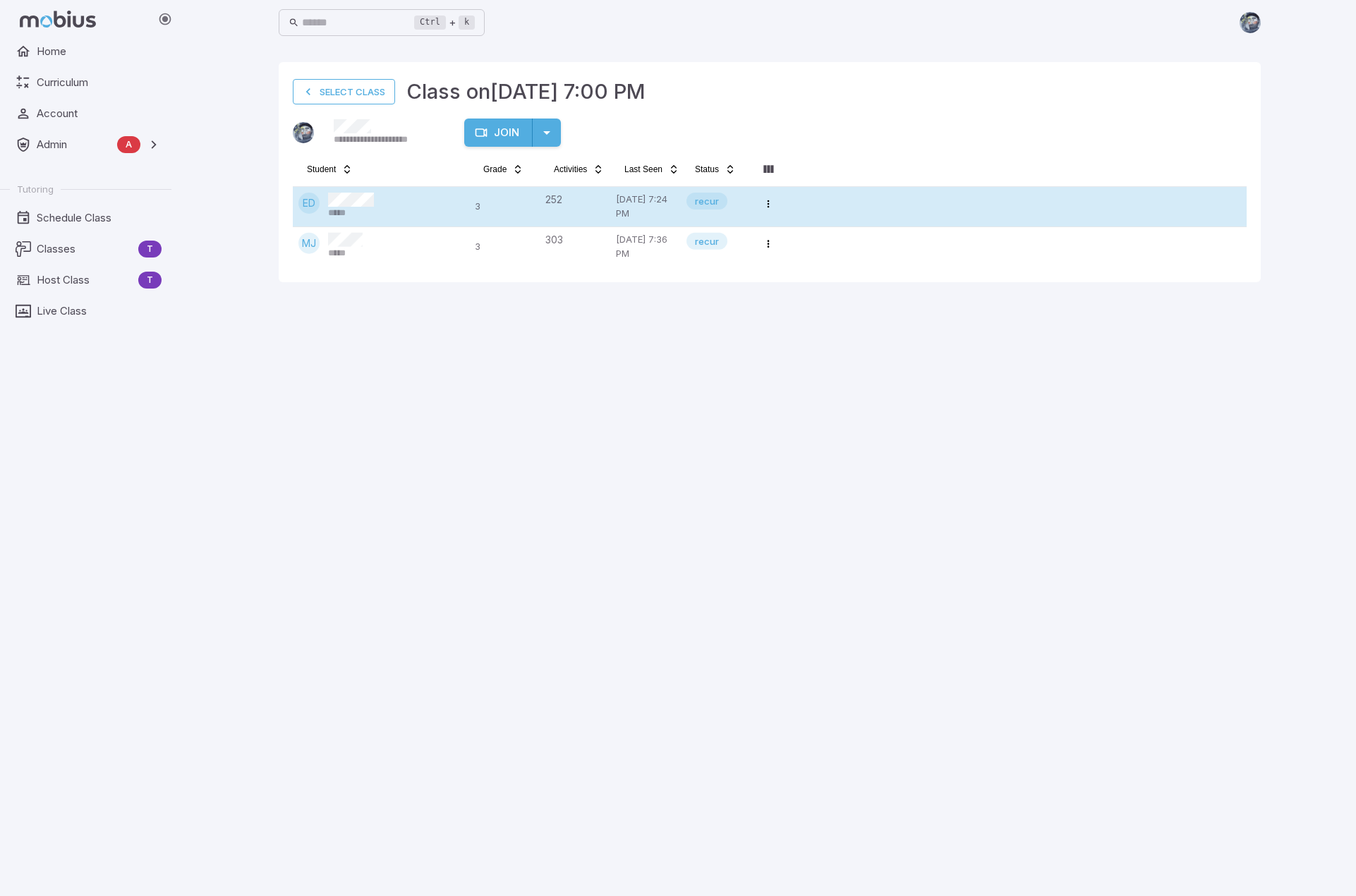
click at [388, 199] on div "ED *****" at bounding box center [380, 206] width 165 height 27
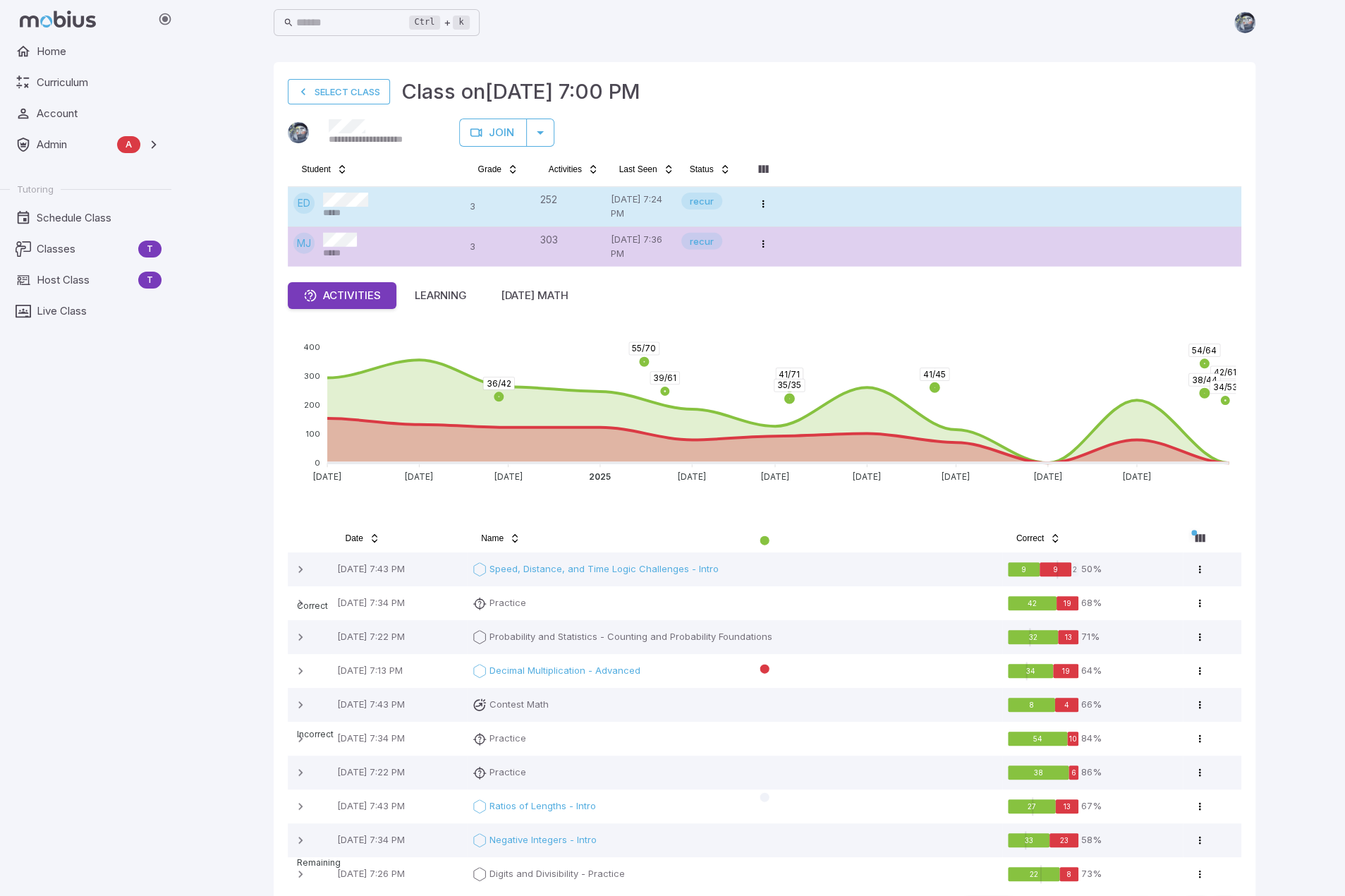
click at [352, 213] on div "*****" at bounding box center [346, 206] width 46 height 27
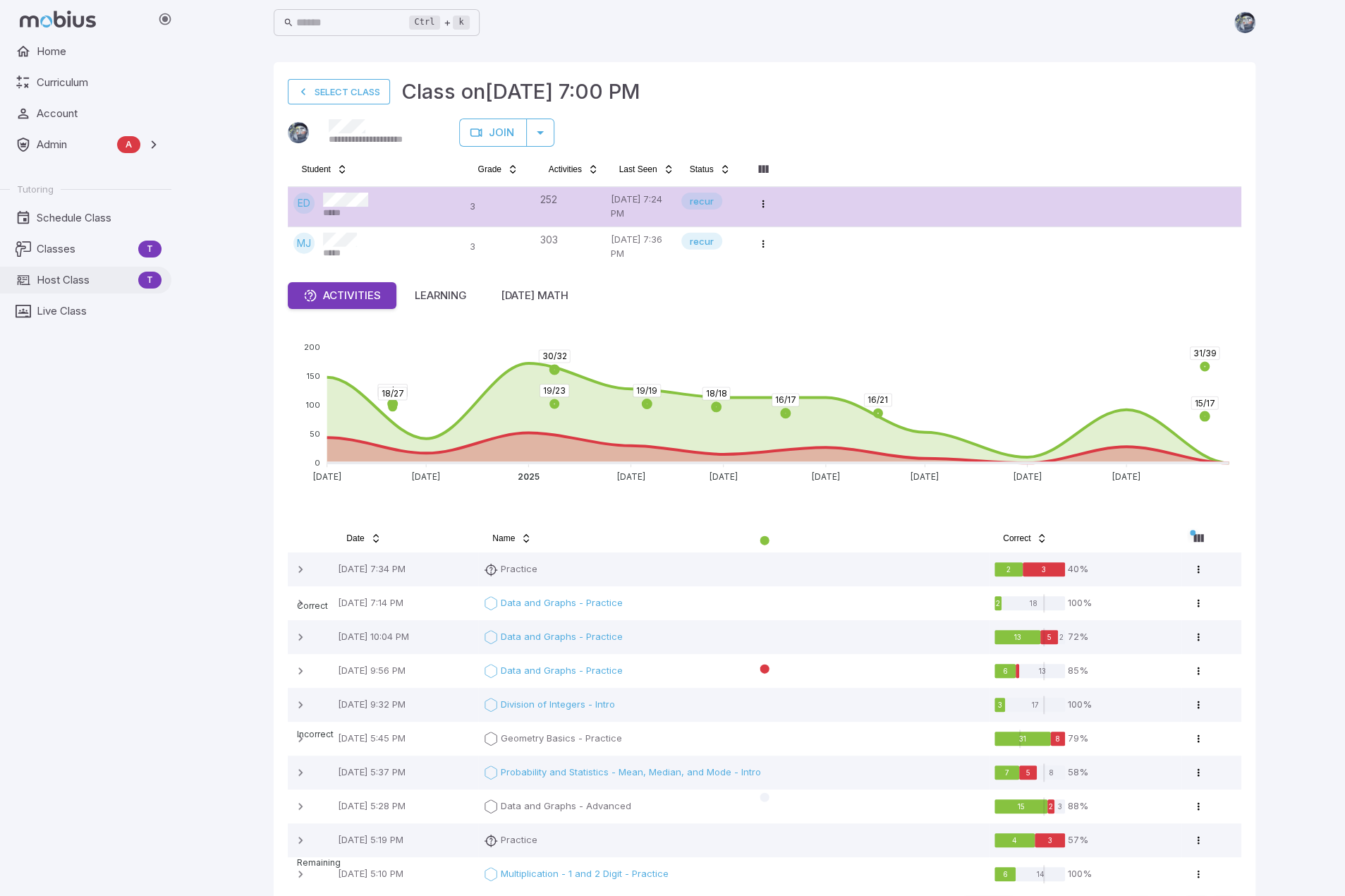
click at [64, 285] on span "Host Class" at bounding box center [84, 280] width 96 height 15
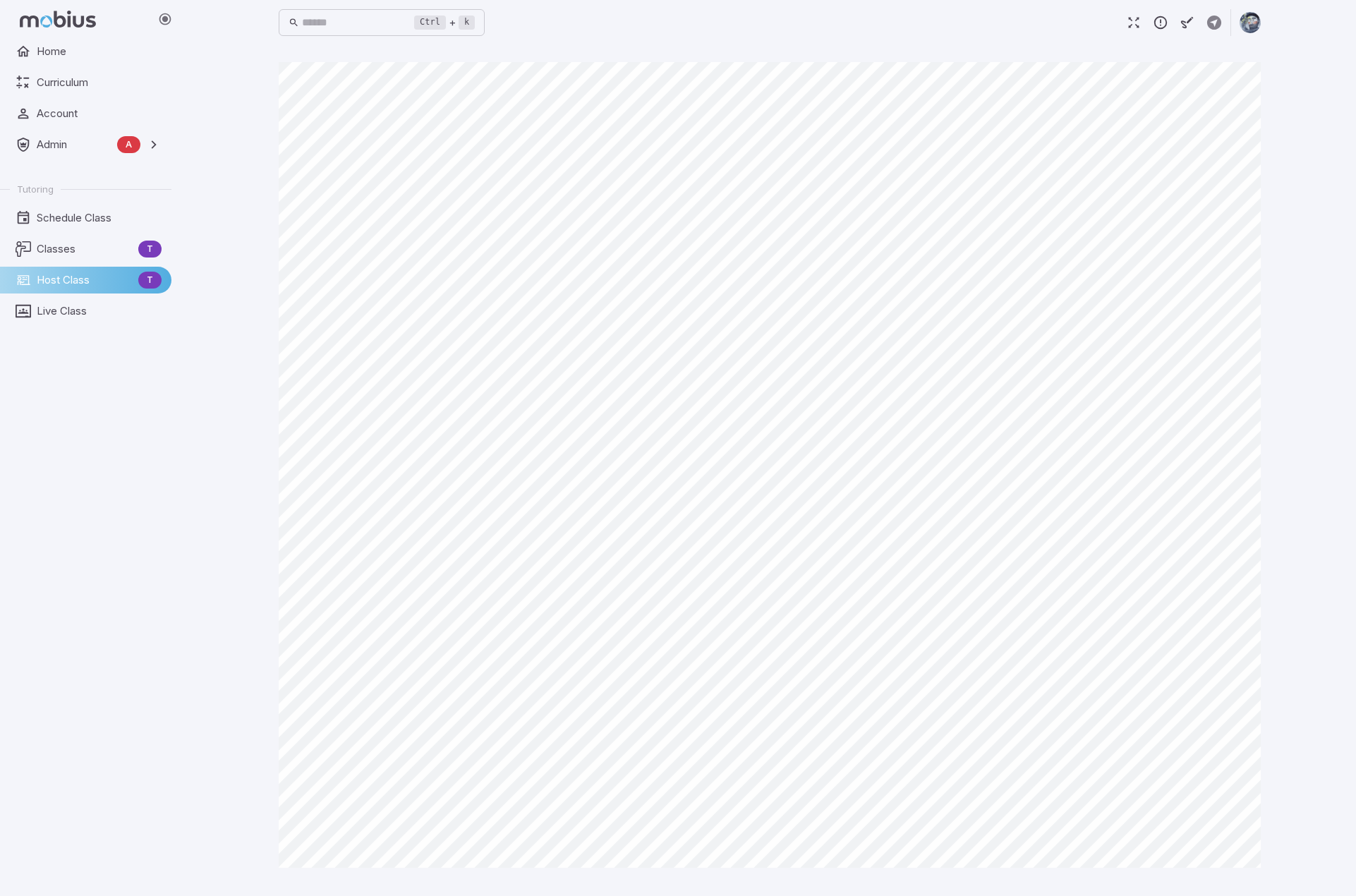
click at [621, 32] on div "Ctrl + k ​" at bounding box center [769, 22] width 982 height 31
click at [34, 86] on link "Curriculum" at bounding box center [86, 83] width 171 height 27
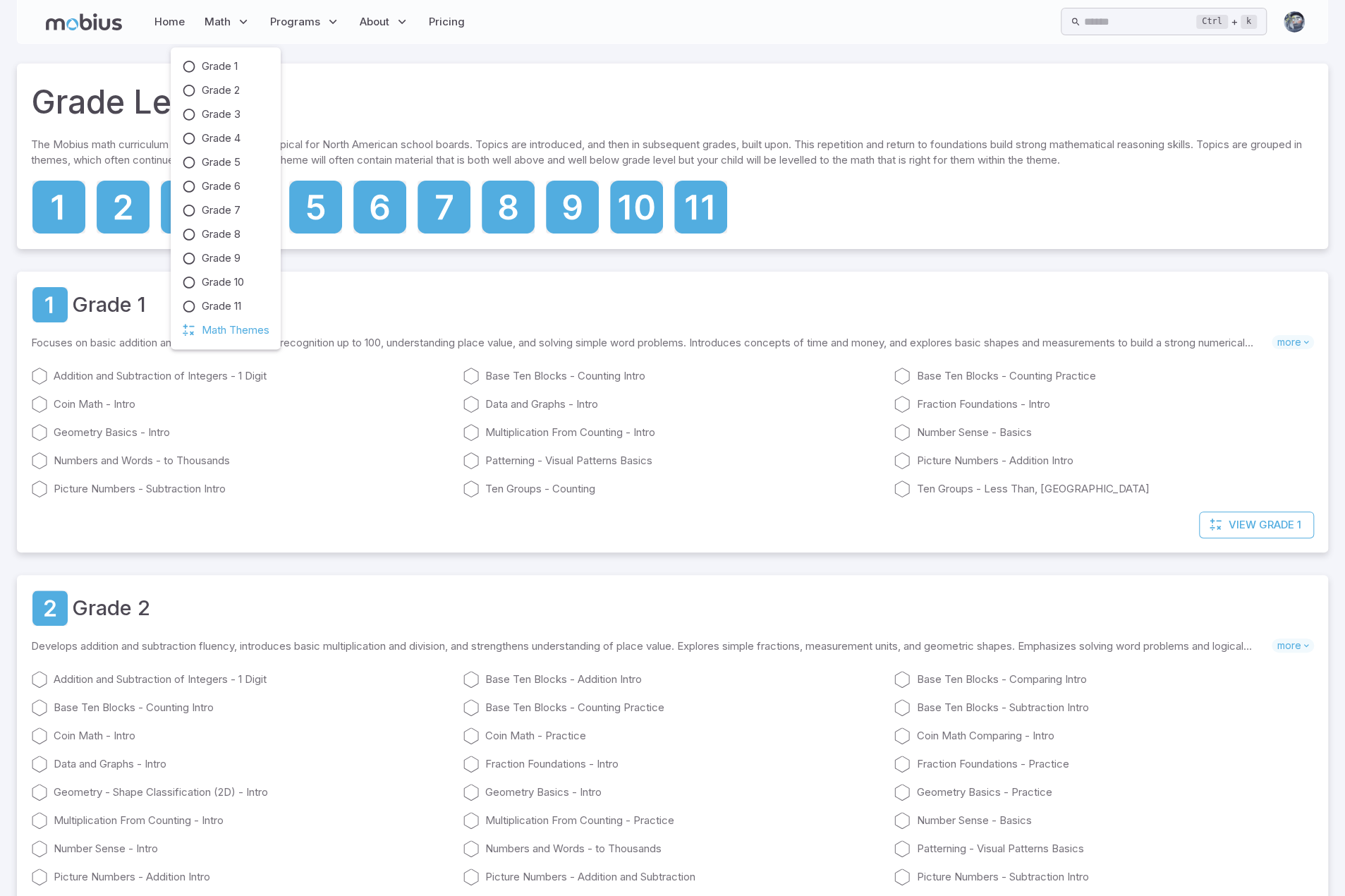
click at [205, 328] on span "Math Themes" at bounding box center [235, 330] width 68 height 15
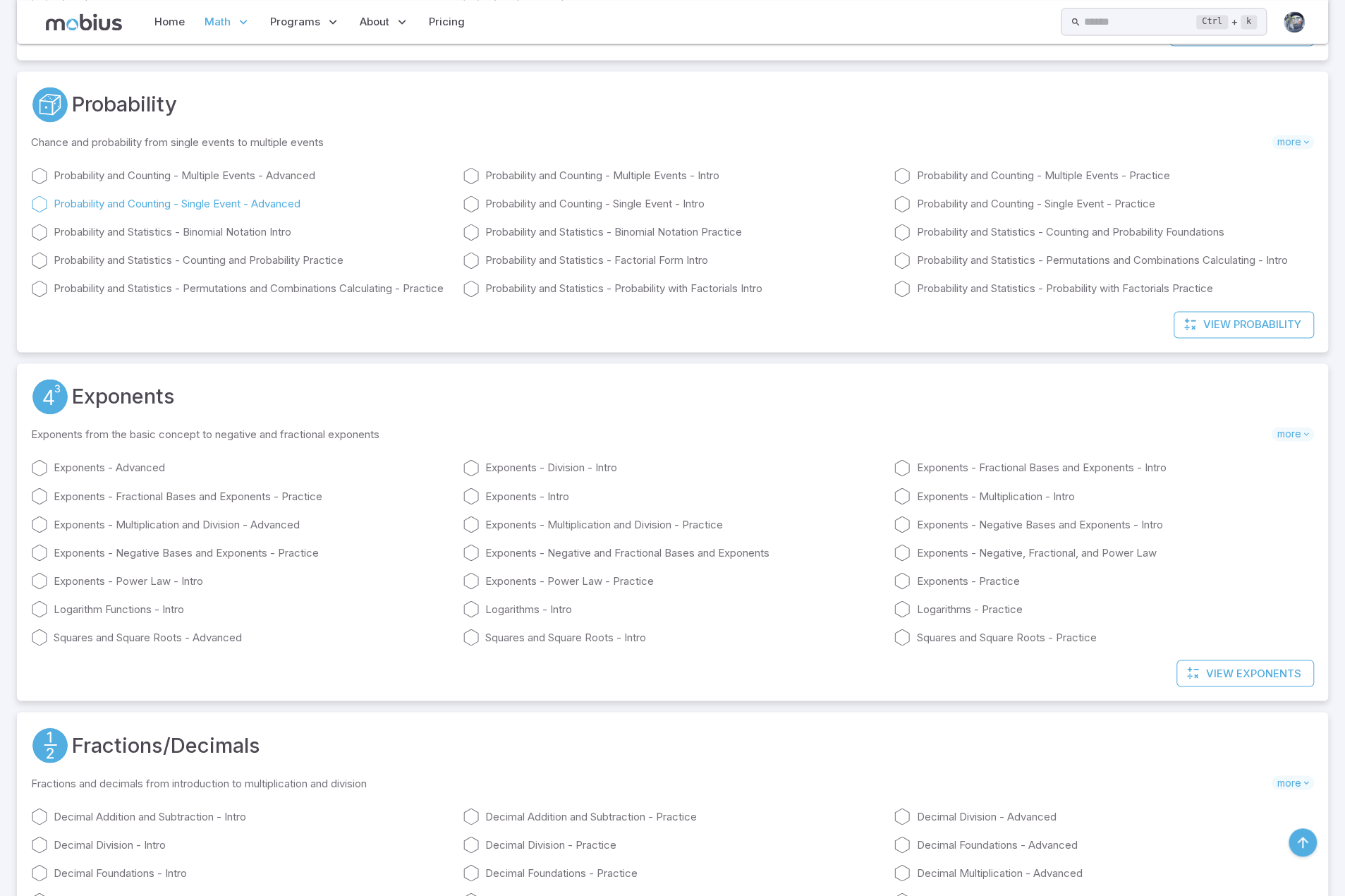
scroll to position [1481, 0]
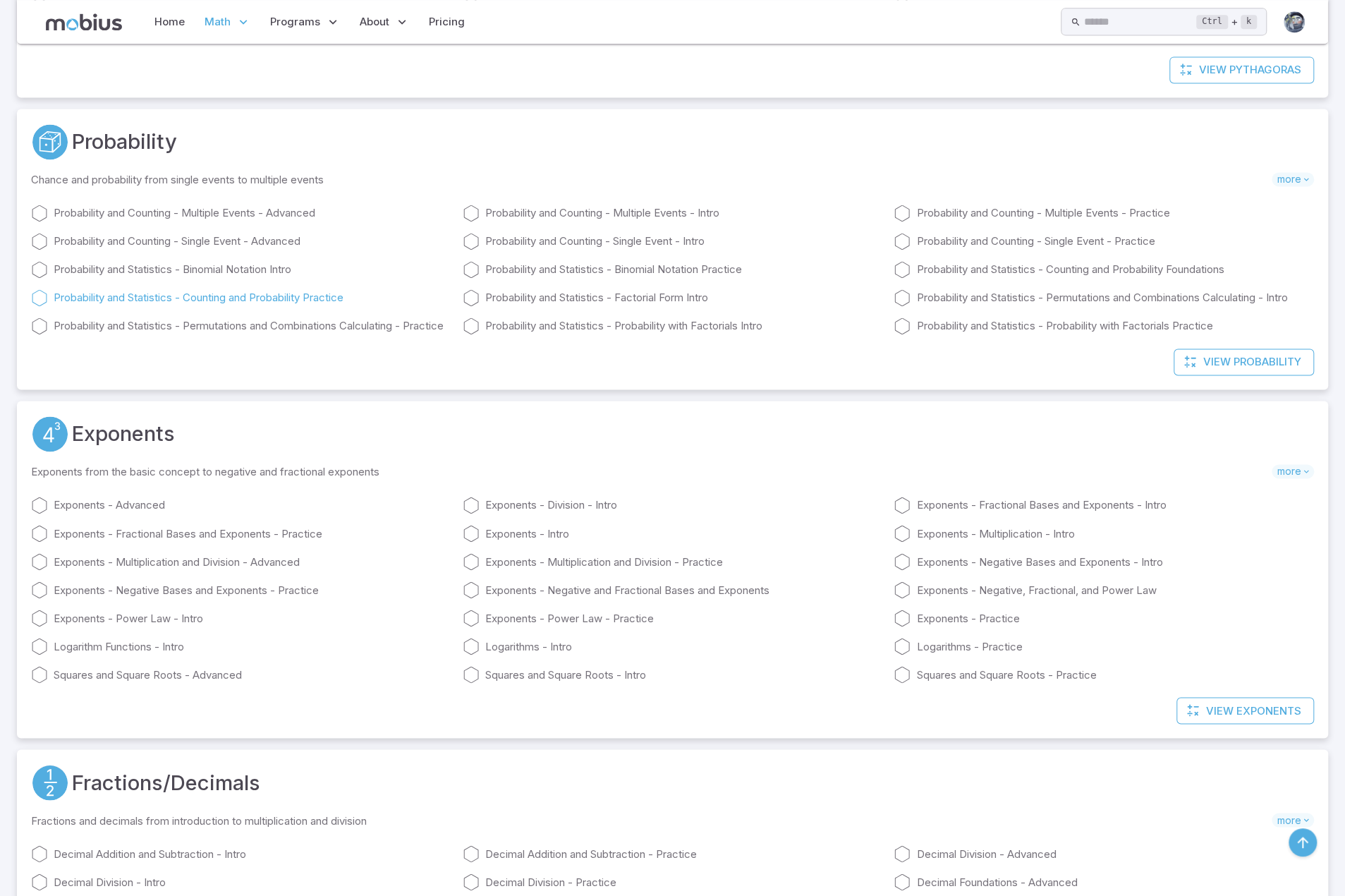
click at [281, 297] on link "Probability and Statistics - Counting and Probability Practice" at bounding box center [241, 297] width 420 height 17
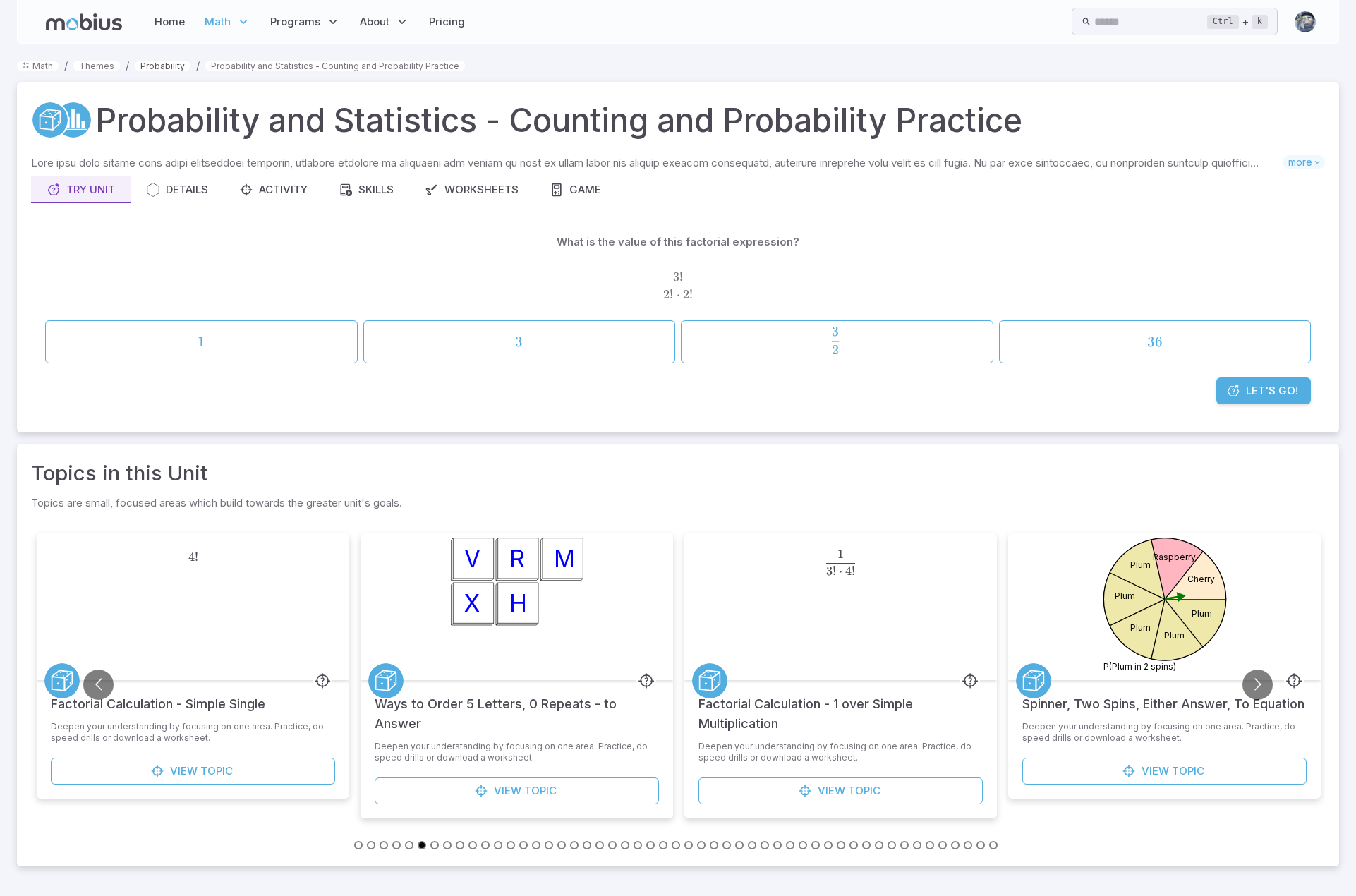
click at [156, 69] on link "Probability" at bounding box center [163, 66] width 56 height 10
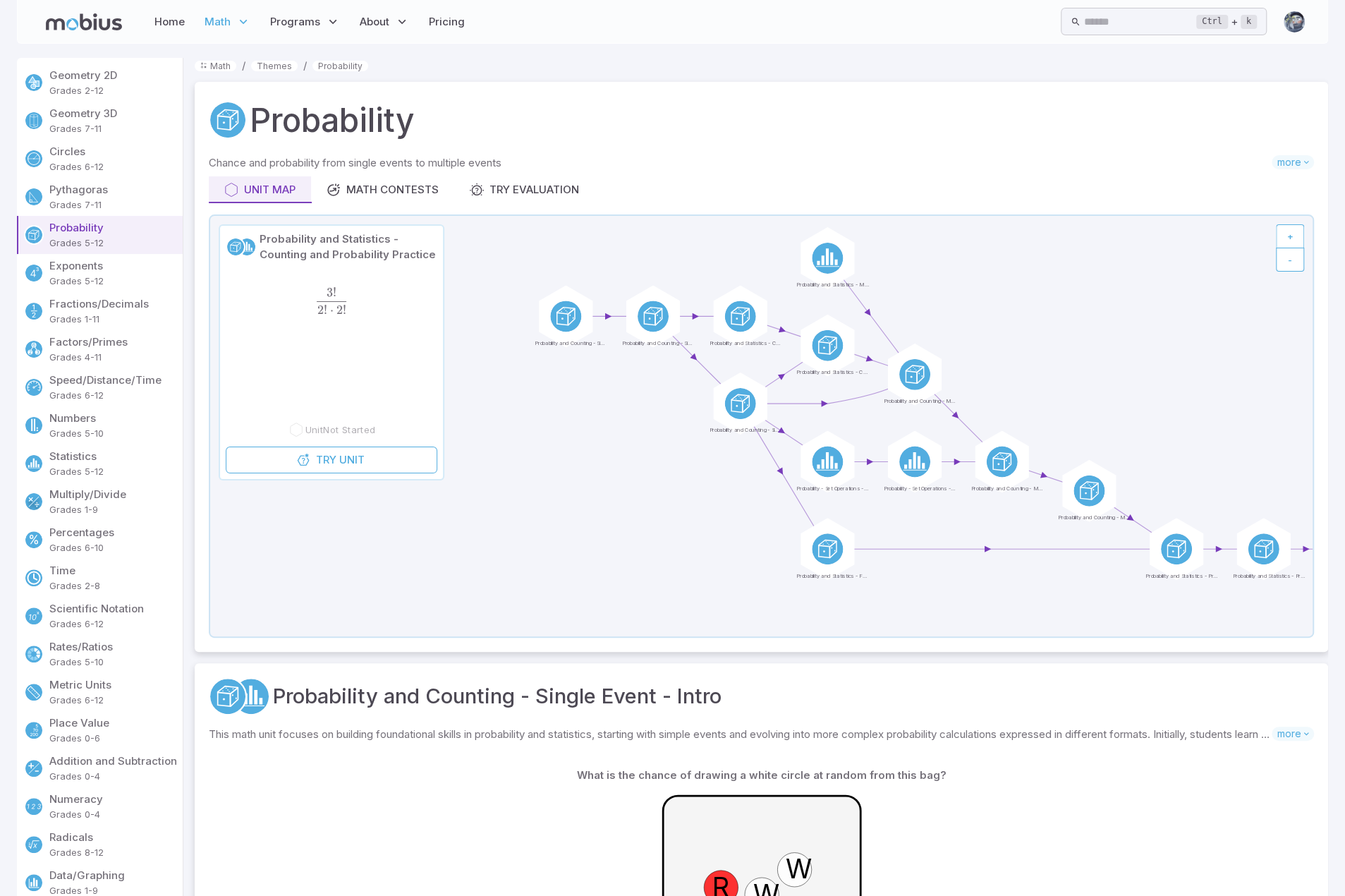
drag, startPoint x: 661, startPoint y: 311, endPoint x: 975, endPoint y: 292, distance: 314.6
click at [981, 291] on icon at bounding box center [761, 426] width 1103 height 420
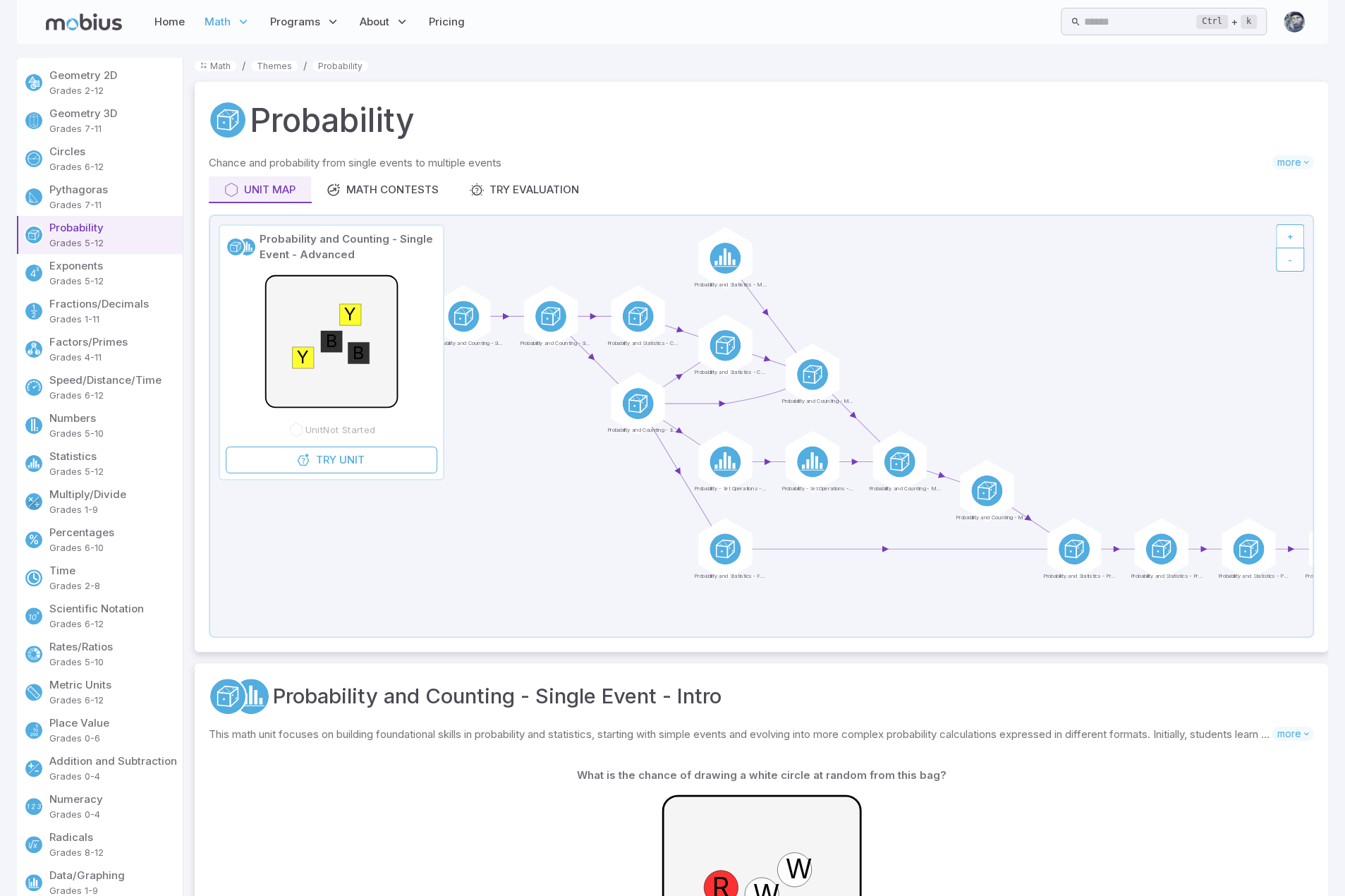
drag, startPoint x: 648, startPoint y: 412, endPoint x: 553, endPoint y: 410, distance: 95.0
click at [553, 410] on icon at bounding box center [761, 426] width 1103 height 420
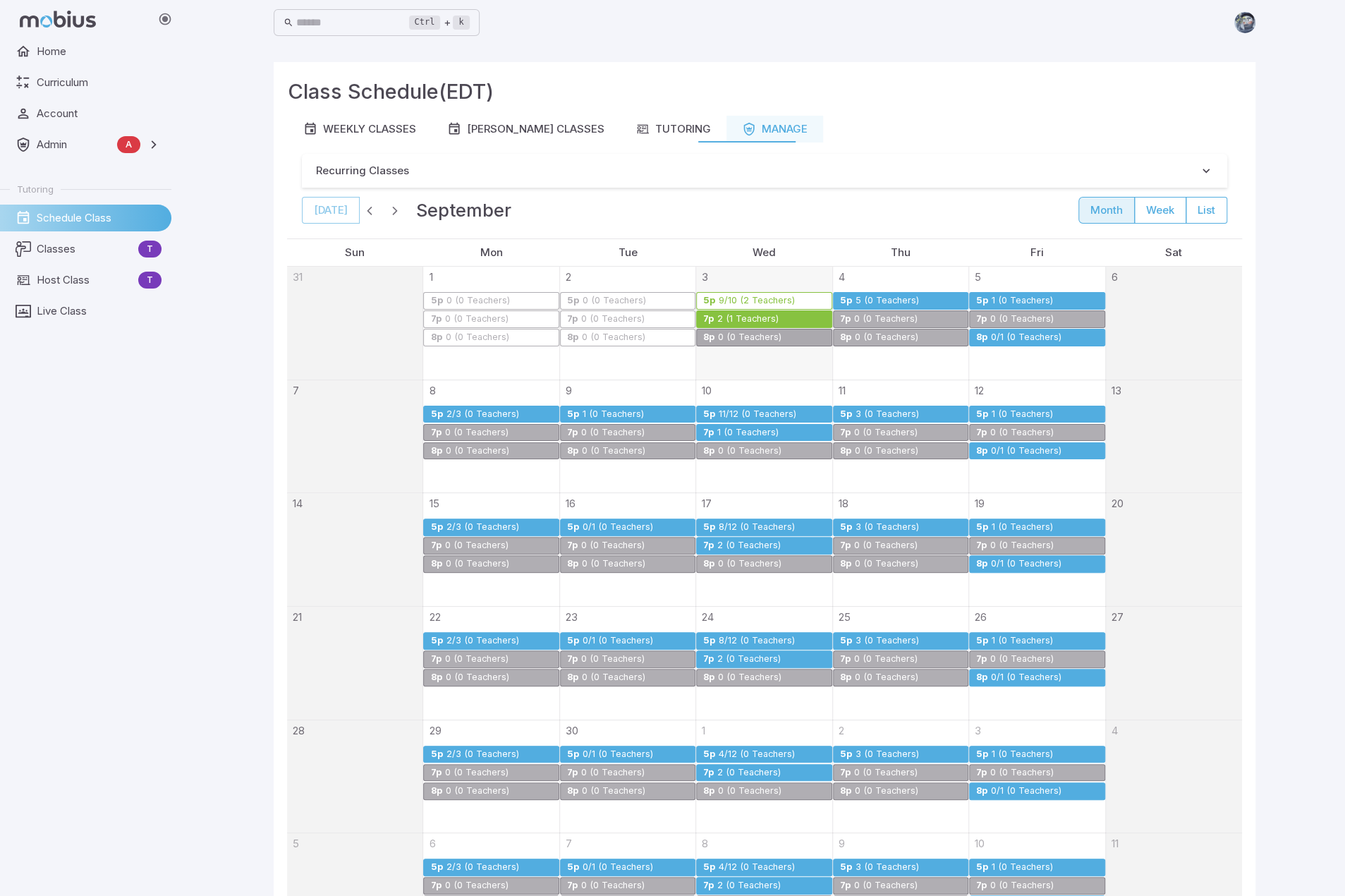
click at [763, 316] on div "2 (1 Teachers)" at bounding box center [748, 319] width 63 height 10
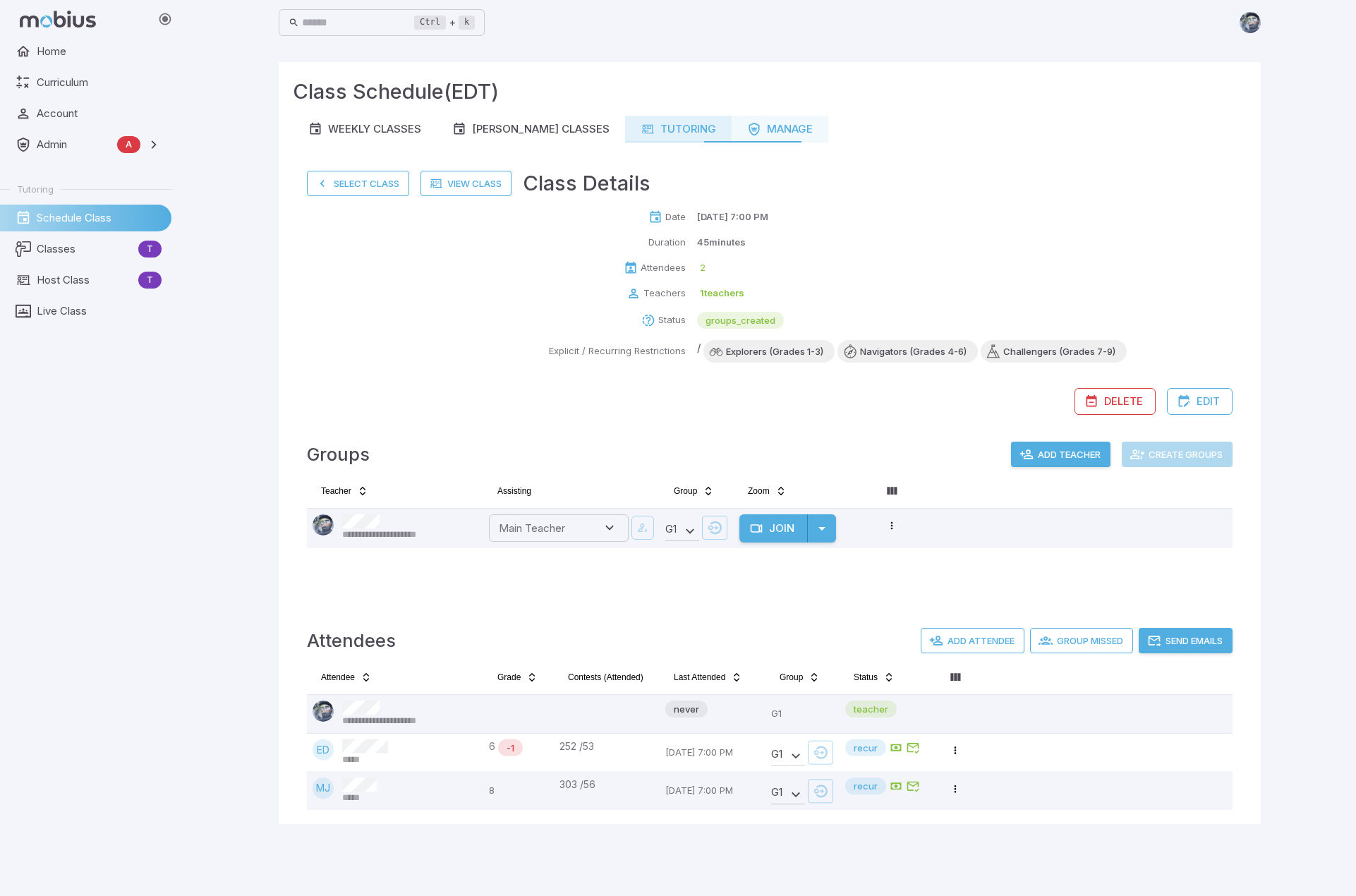
click at [646, 133] on div "Tutoring" at bounding box center [678, 129] width 75 height 15
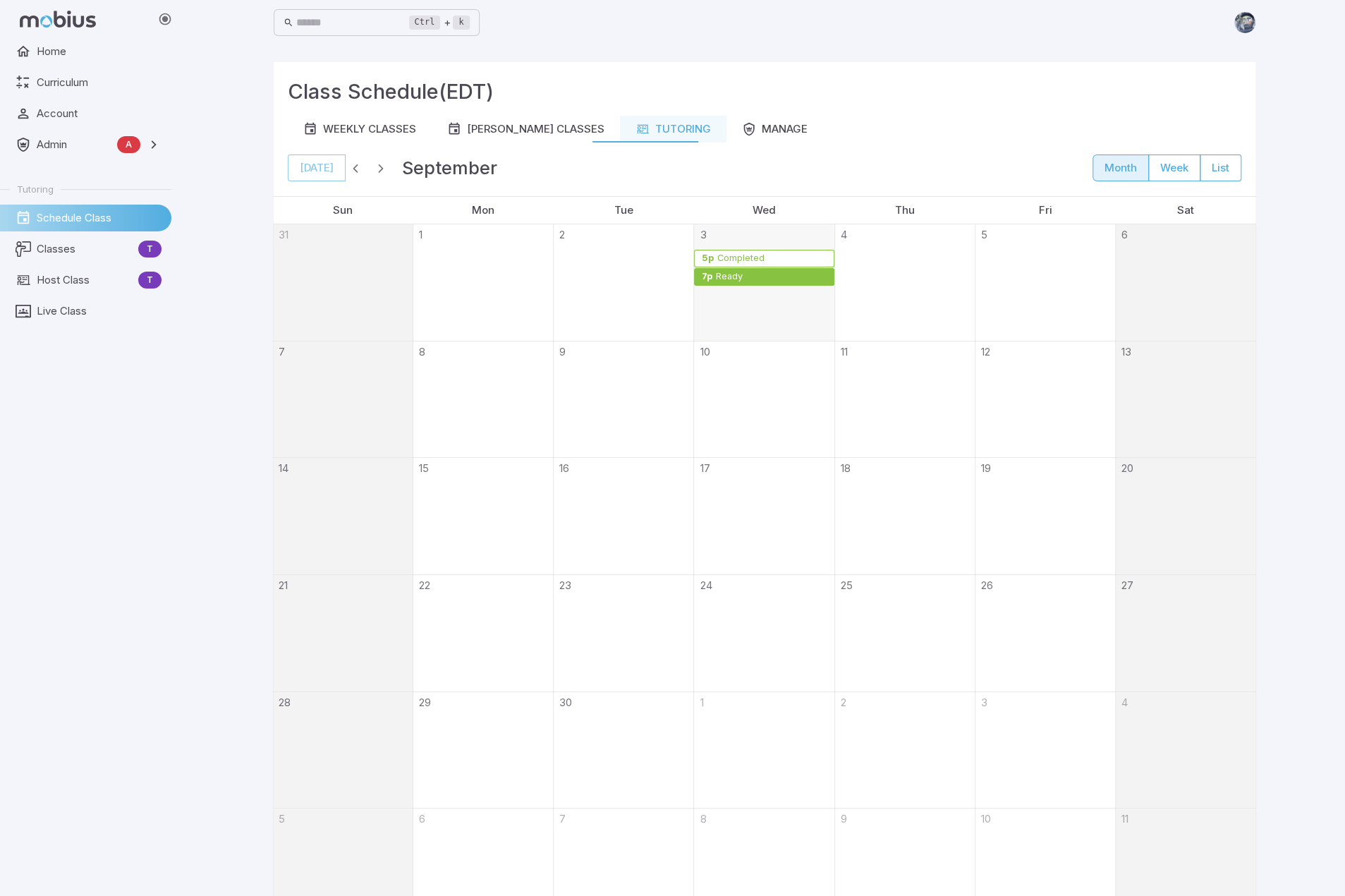
click at [741, 278] on div "Ready" at bounding box center [728, 277] width 28 height 10
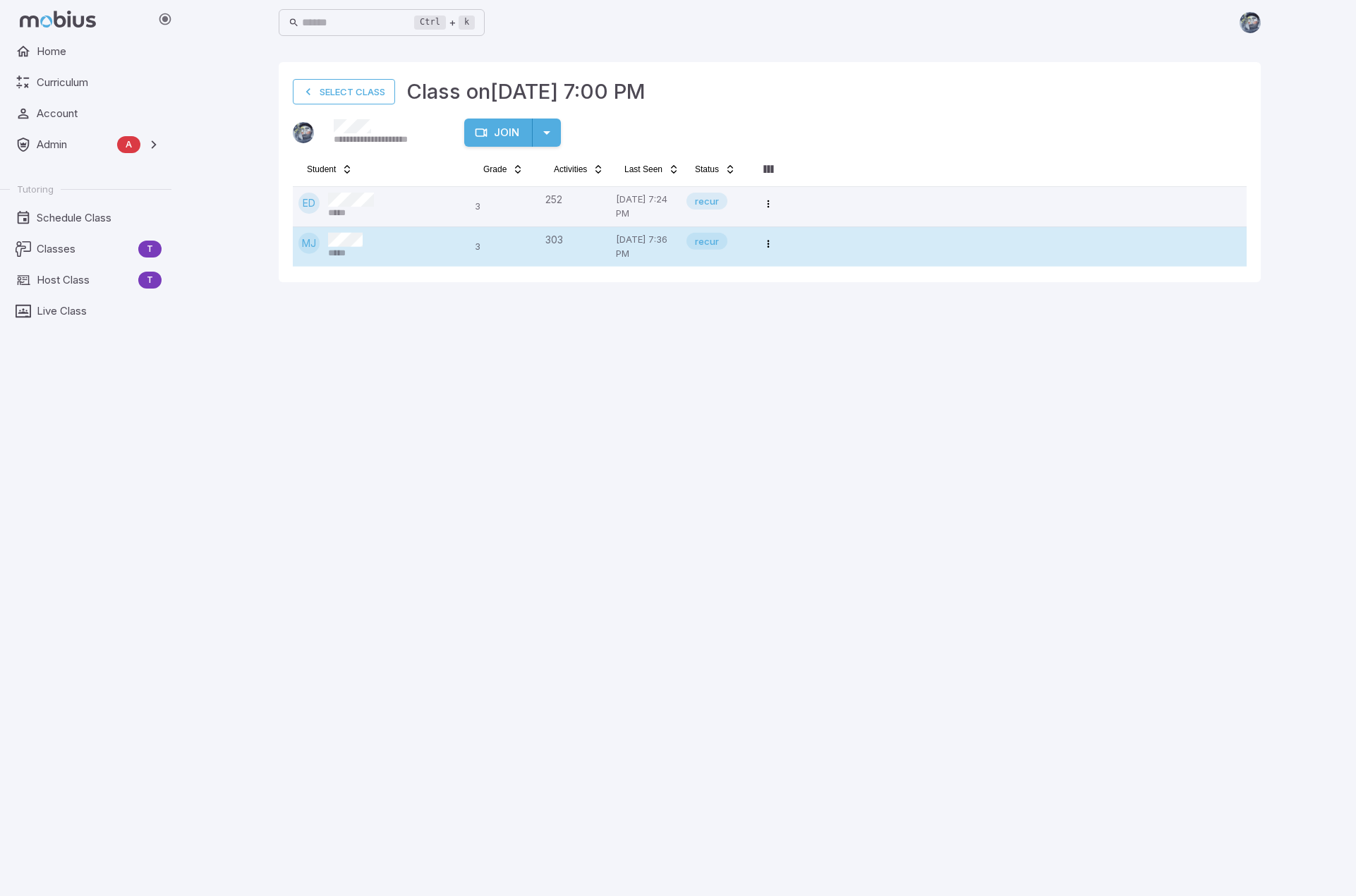
click at [374, 247] on div "MJ *****" at bounding box center [380, 246] width 165 height 27
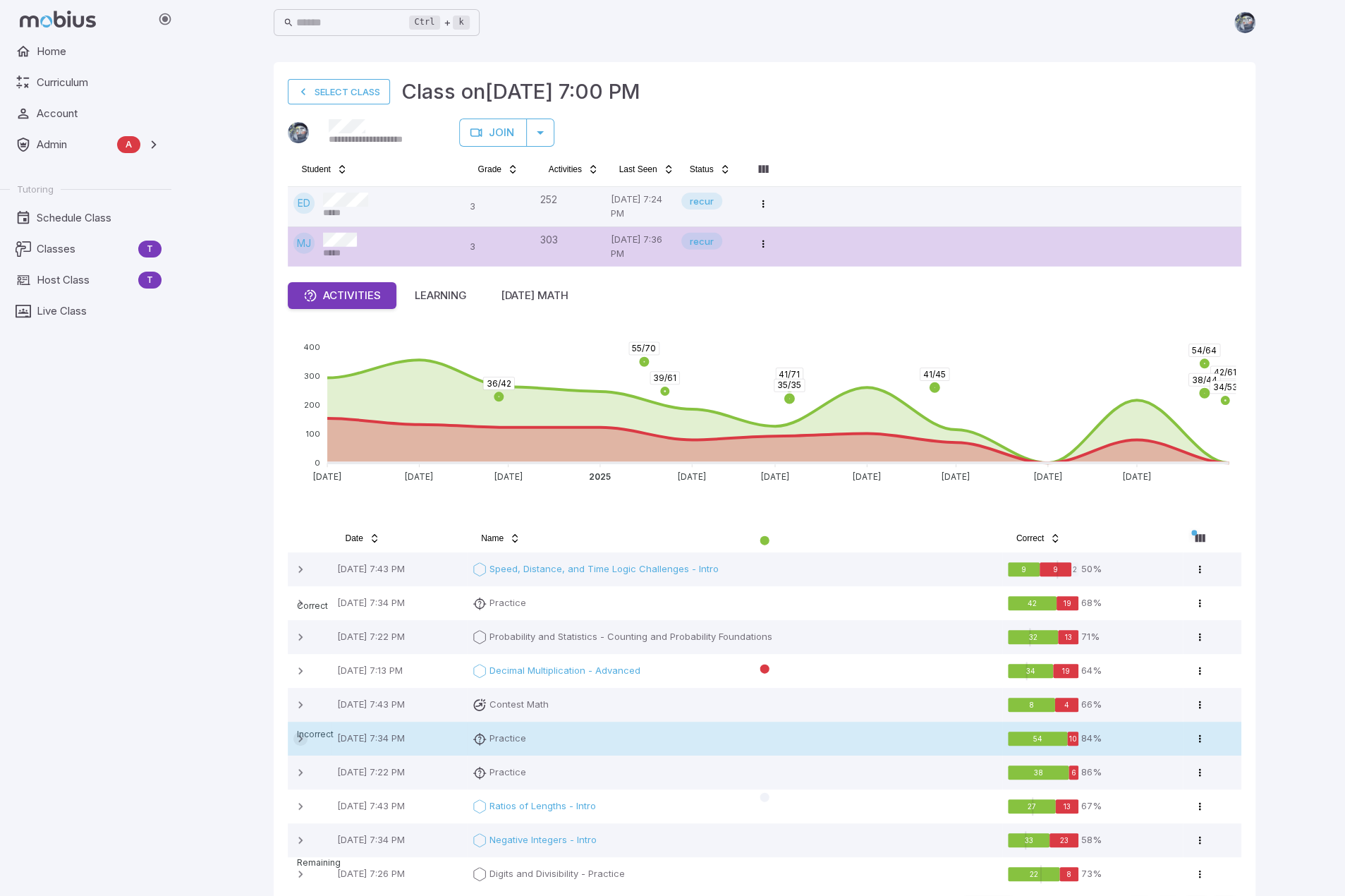
click at [302, 745] on icon at bounding box center [300, 738] width 14 height 14
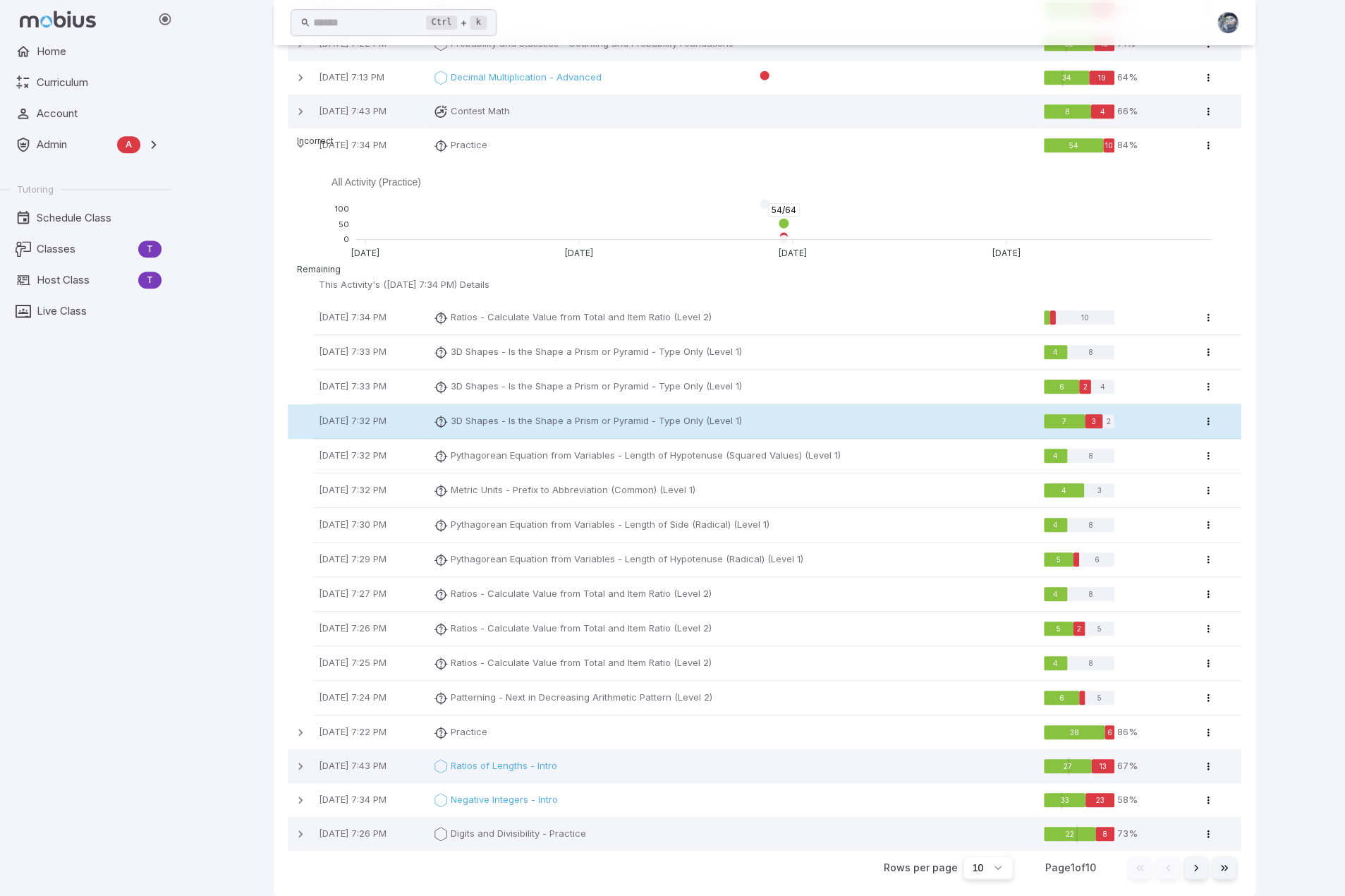
scroll to position [606, 0]
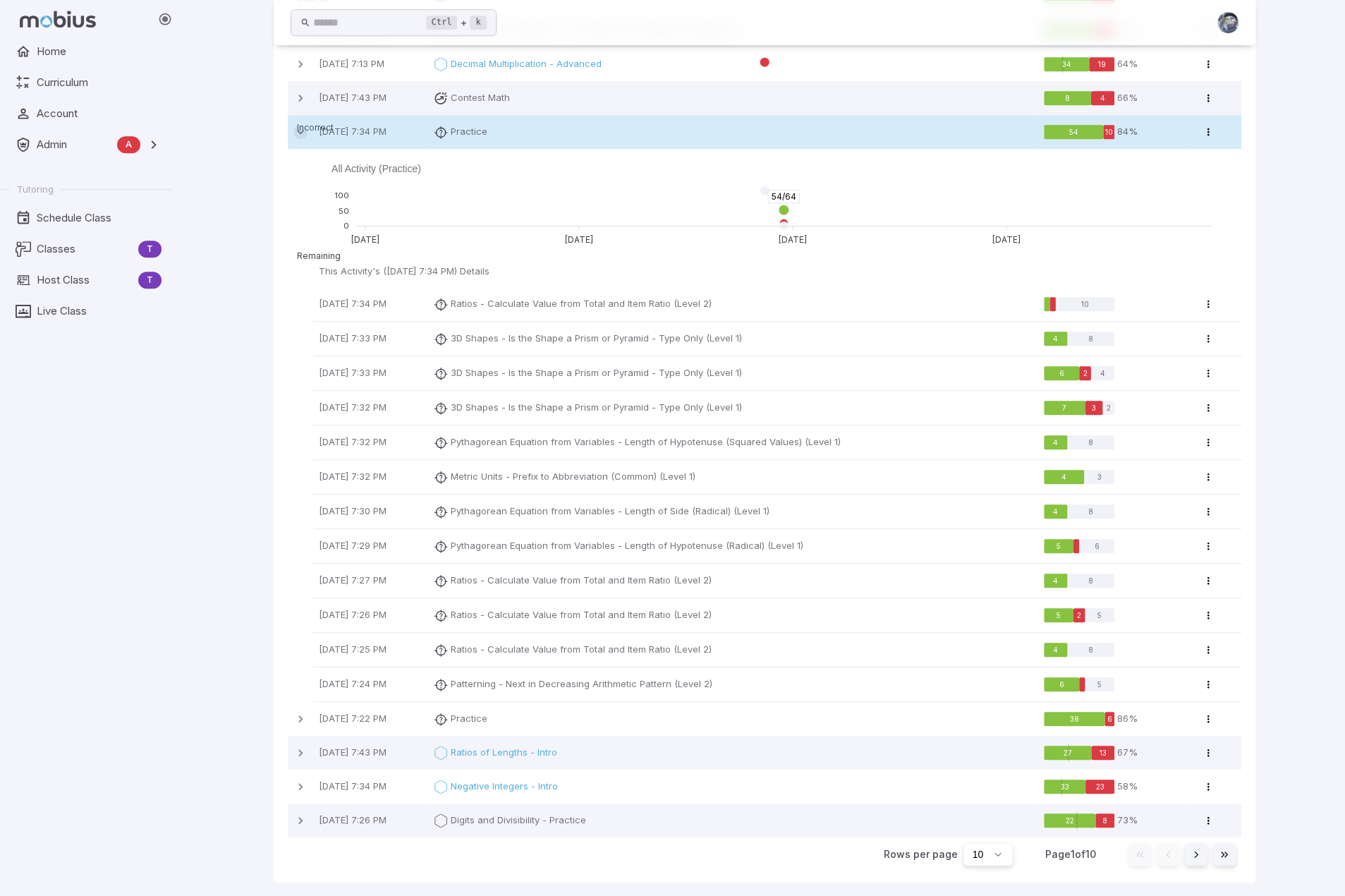
click at [296, 129] on icon at bounding box center [300, 131] width 14 height 14
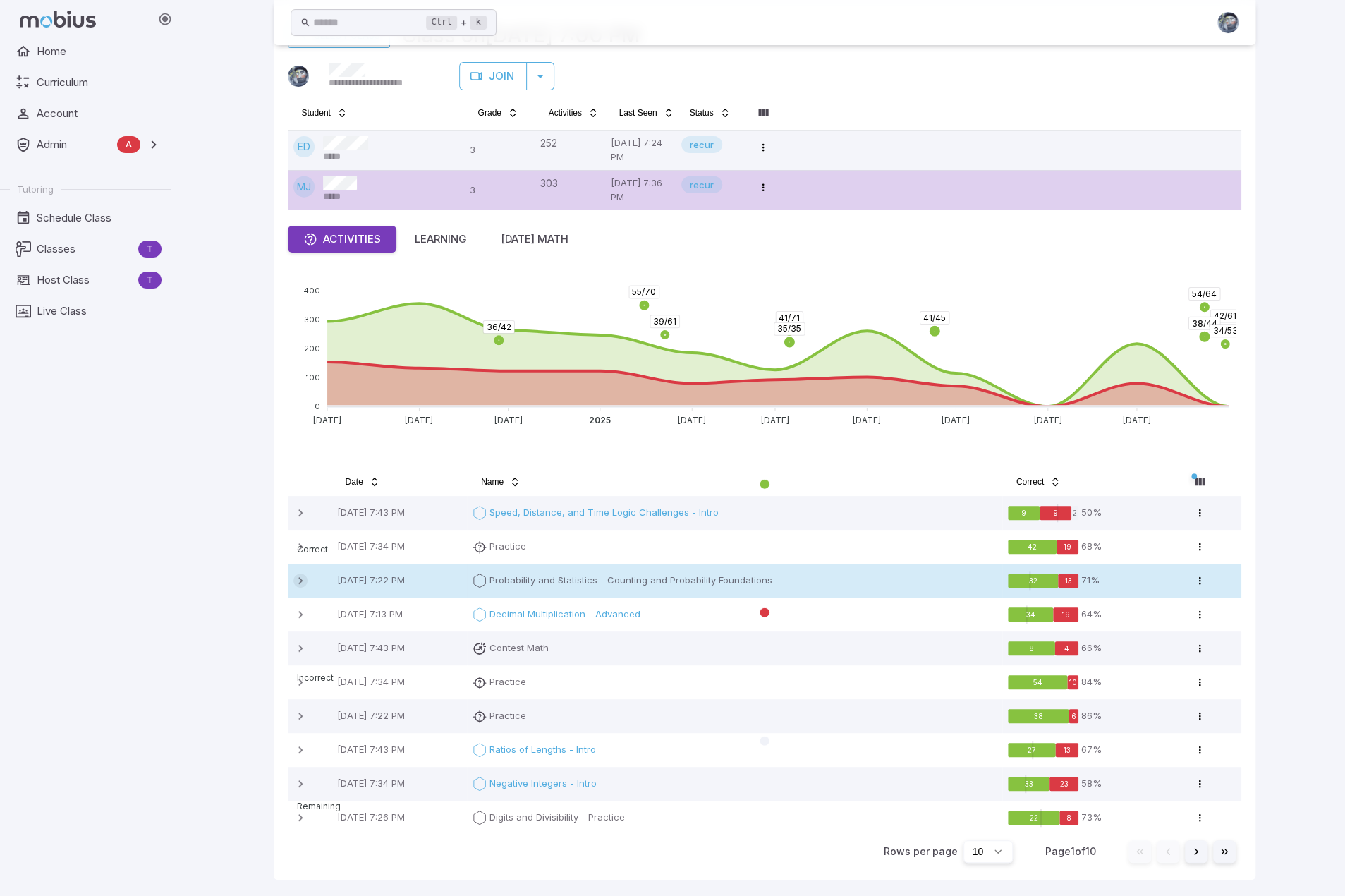
click at [298, 576] on icon at bounding box center [300, 580] width 14 height 14
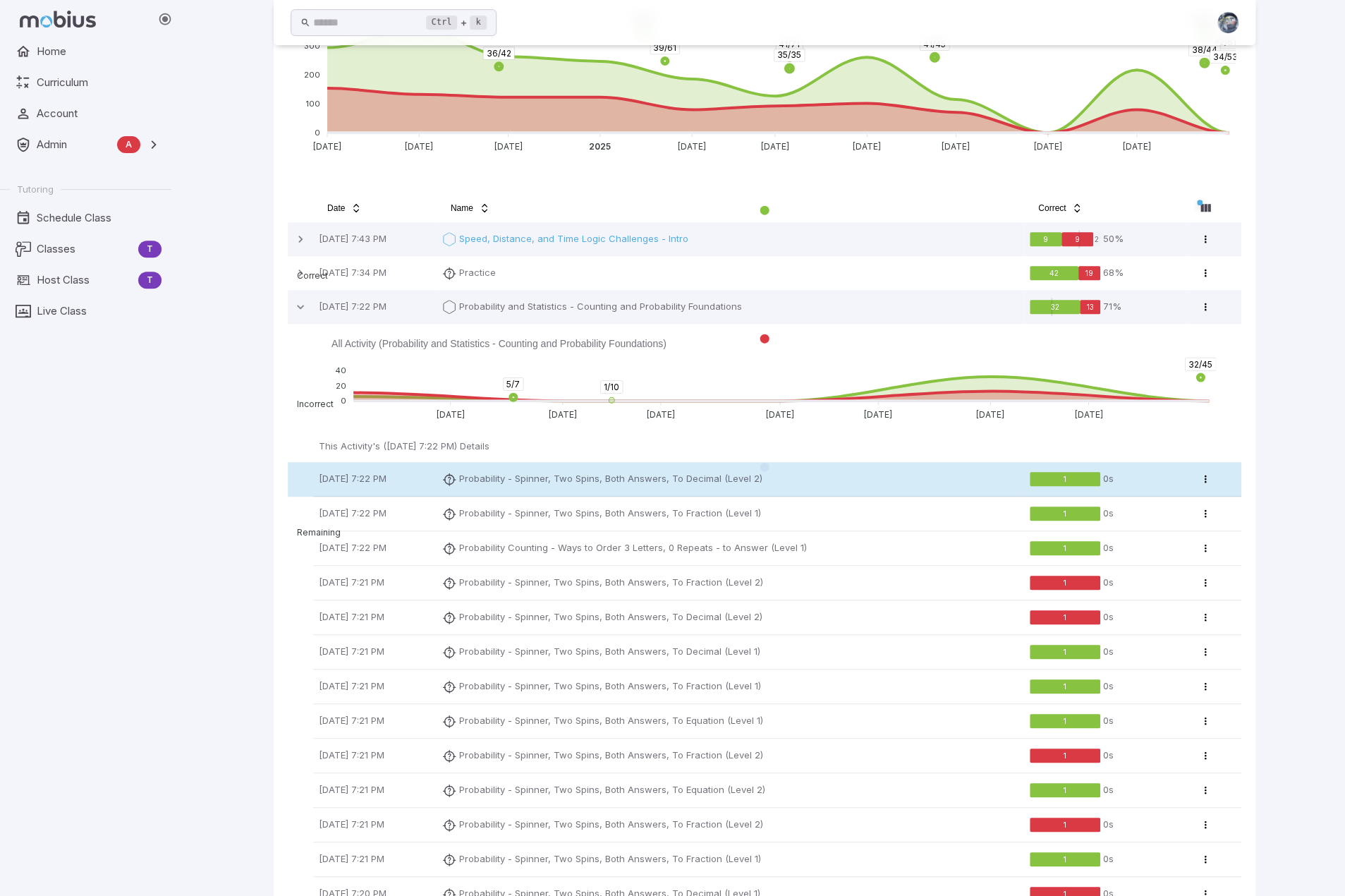
scroll to position [409, 0]
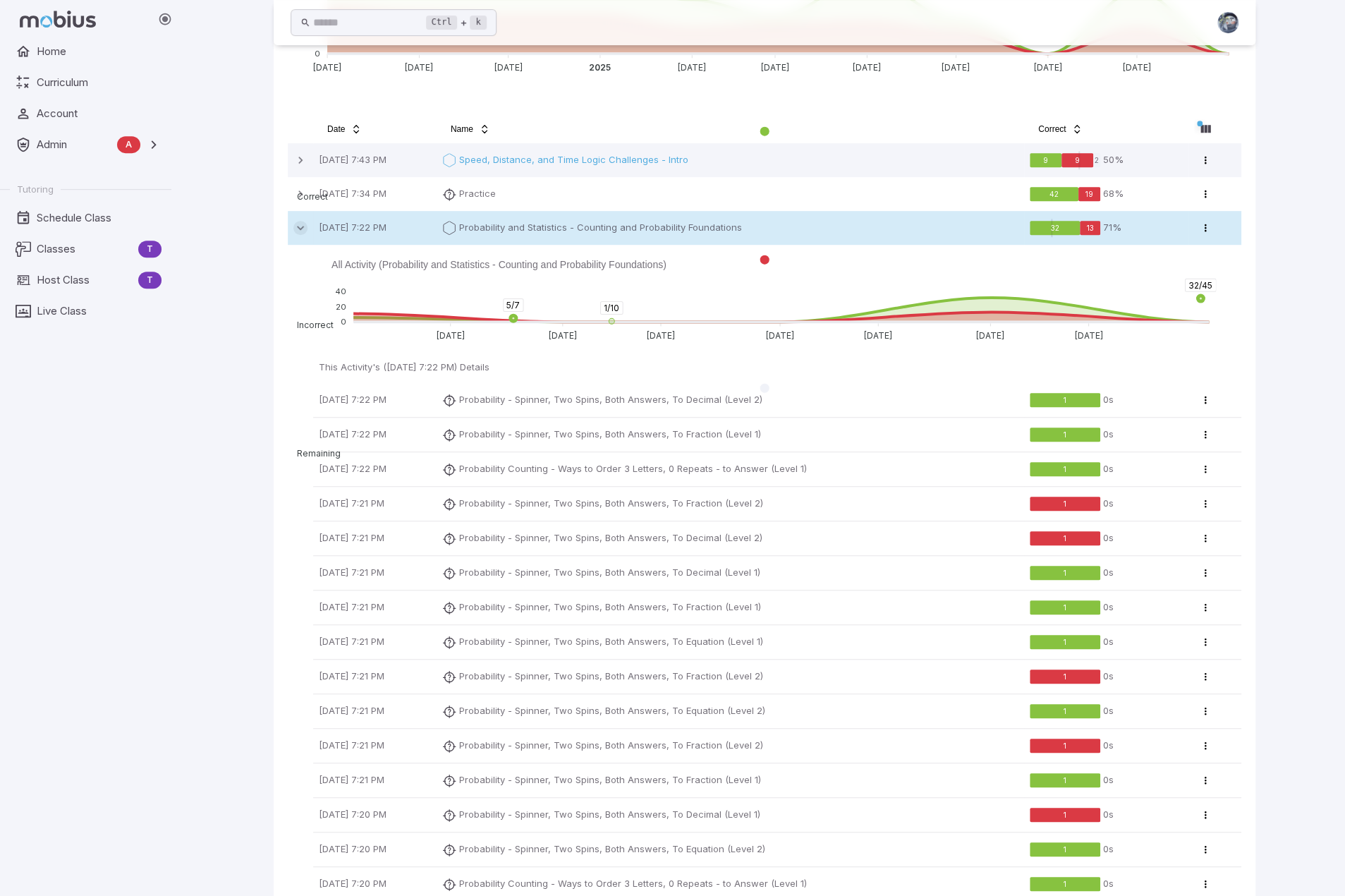
click at [296, 226] on icon at bounding box center [300, 228] width 14 height 14
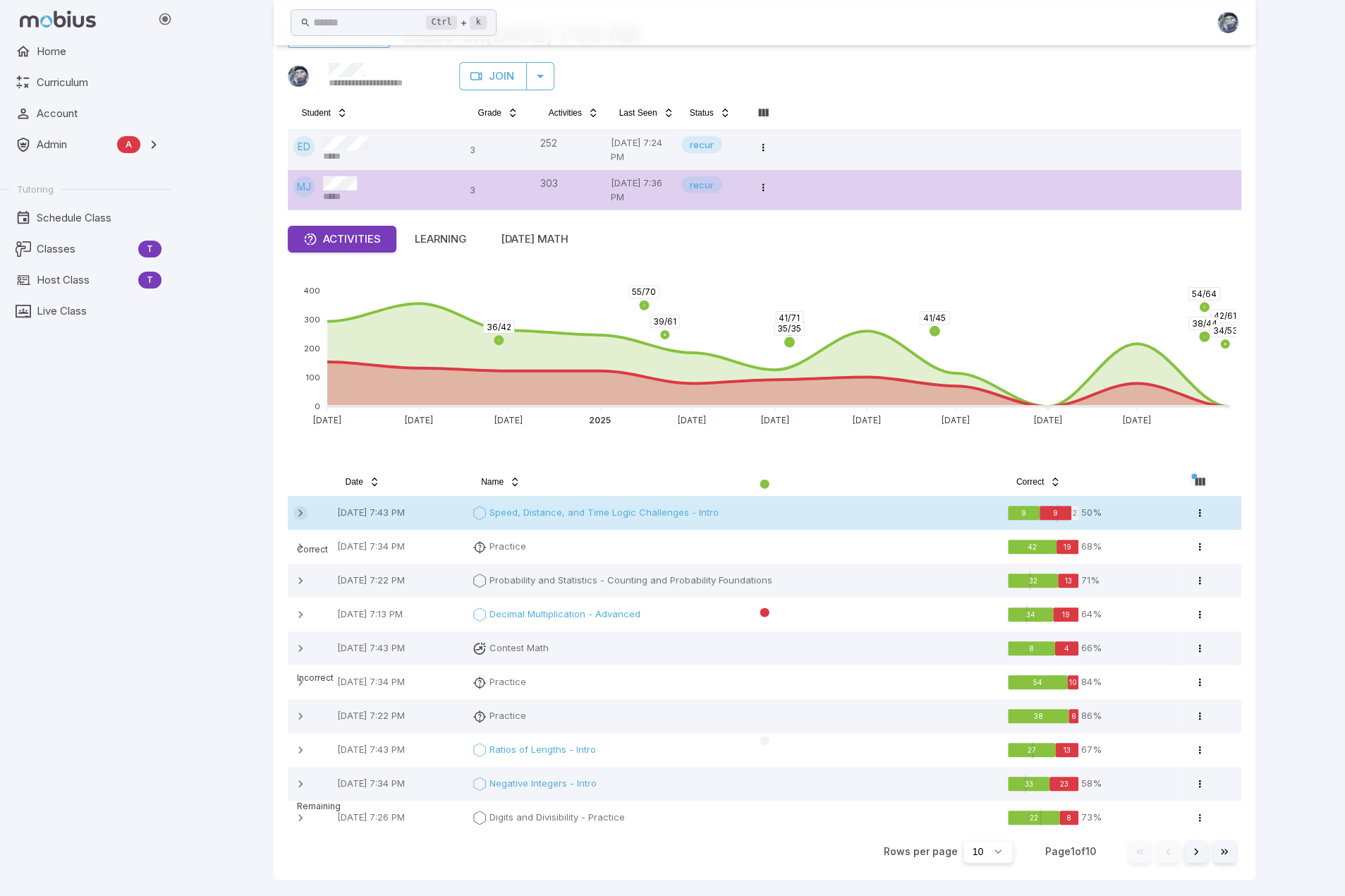
click at [299, 511] on icon at bounding box center [300, 512] width 14 height 14
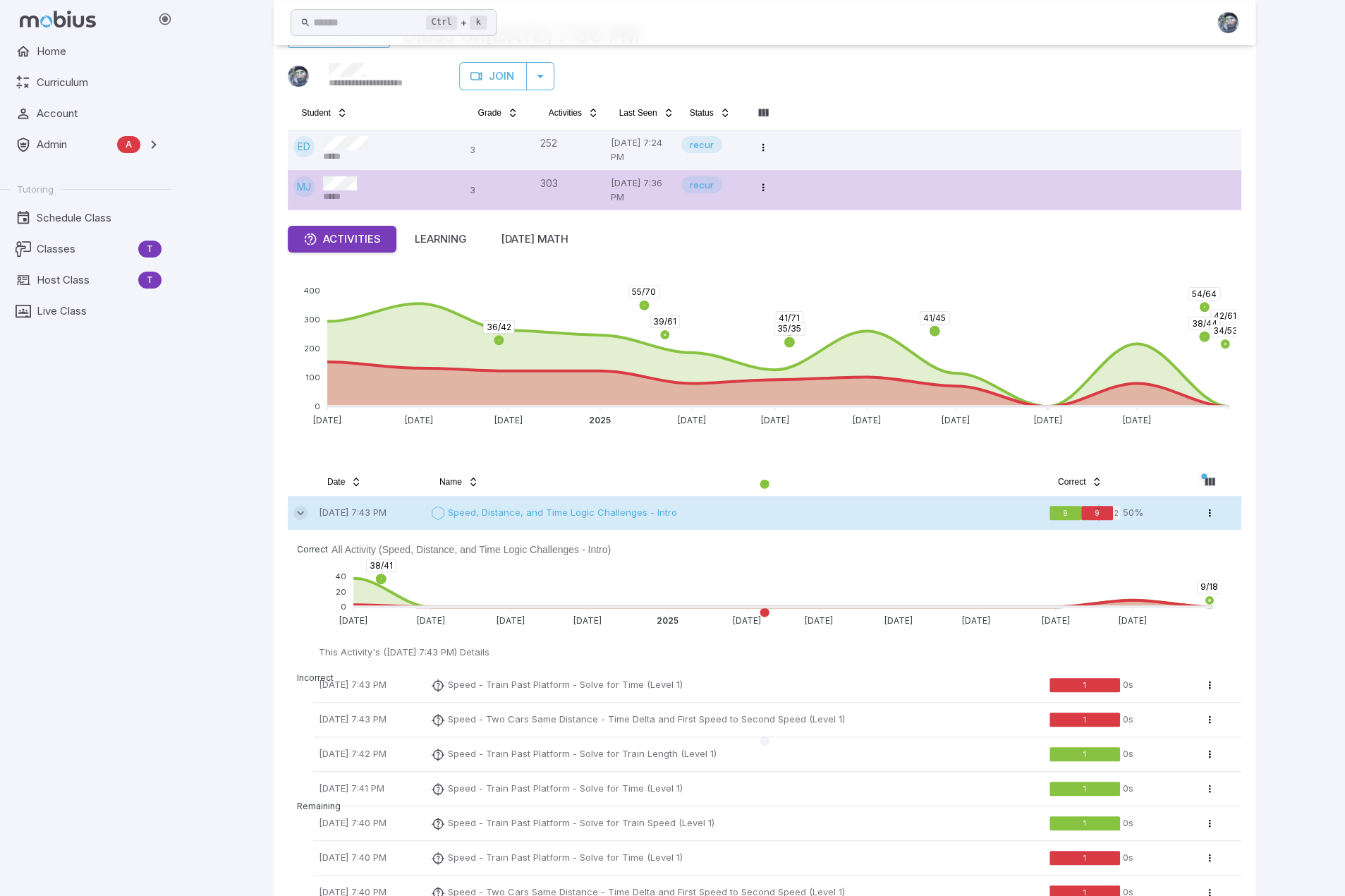
click at [301, 512] on icon at bounding box center [300, 512] width 14 height 14
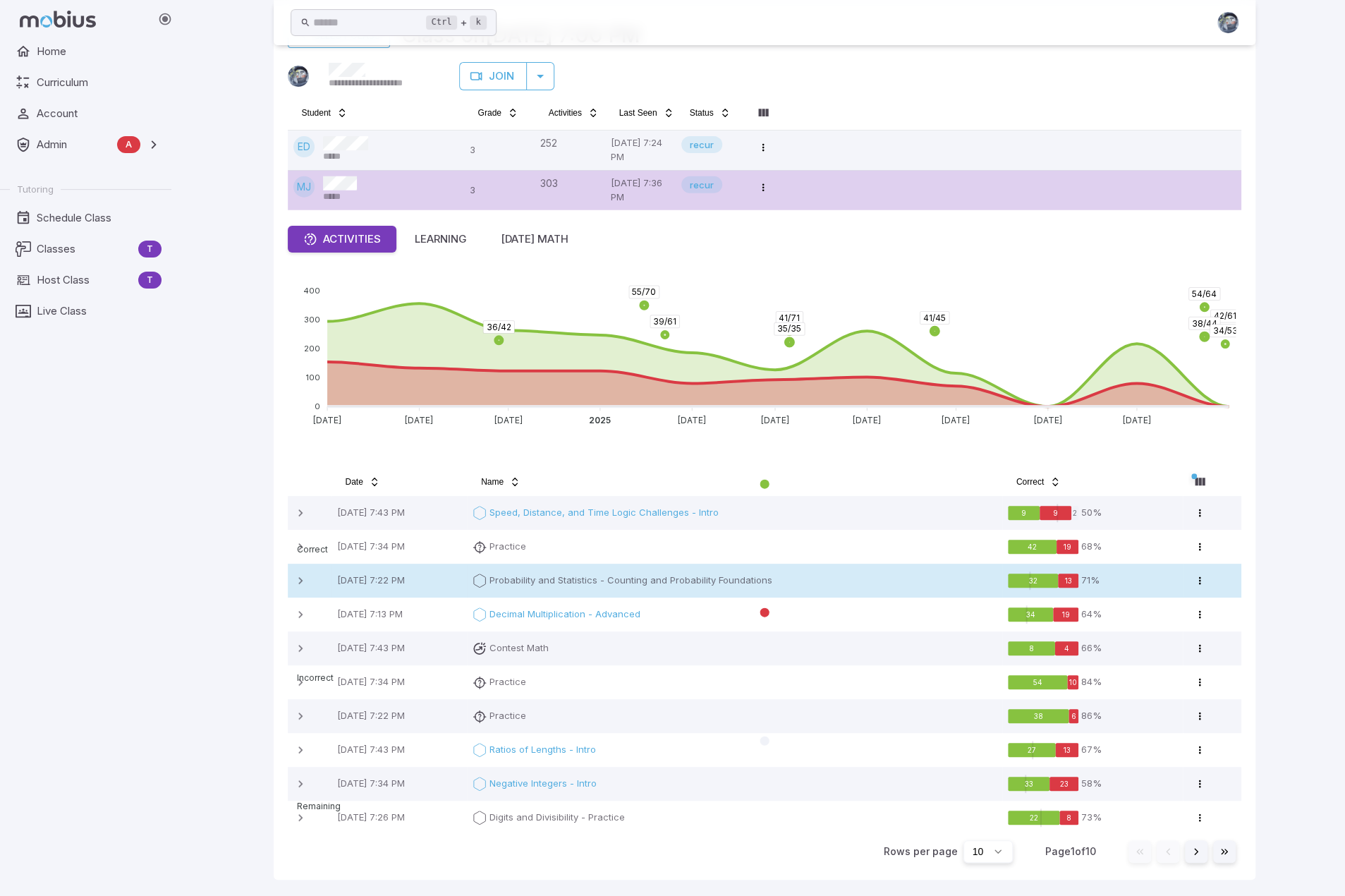
click at [718, 583] on p "Probability and Statistics - Counting and Probability Foundations" at bounding box center [631, 580] width 283 height 14
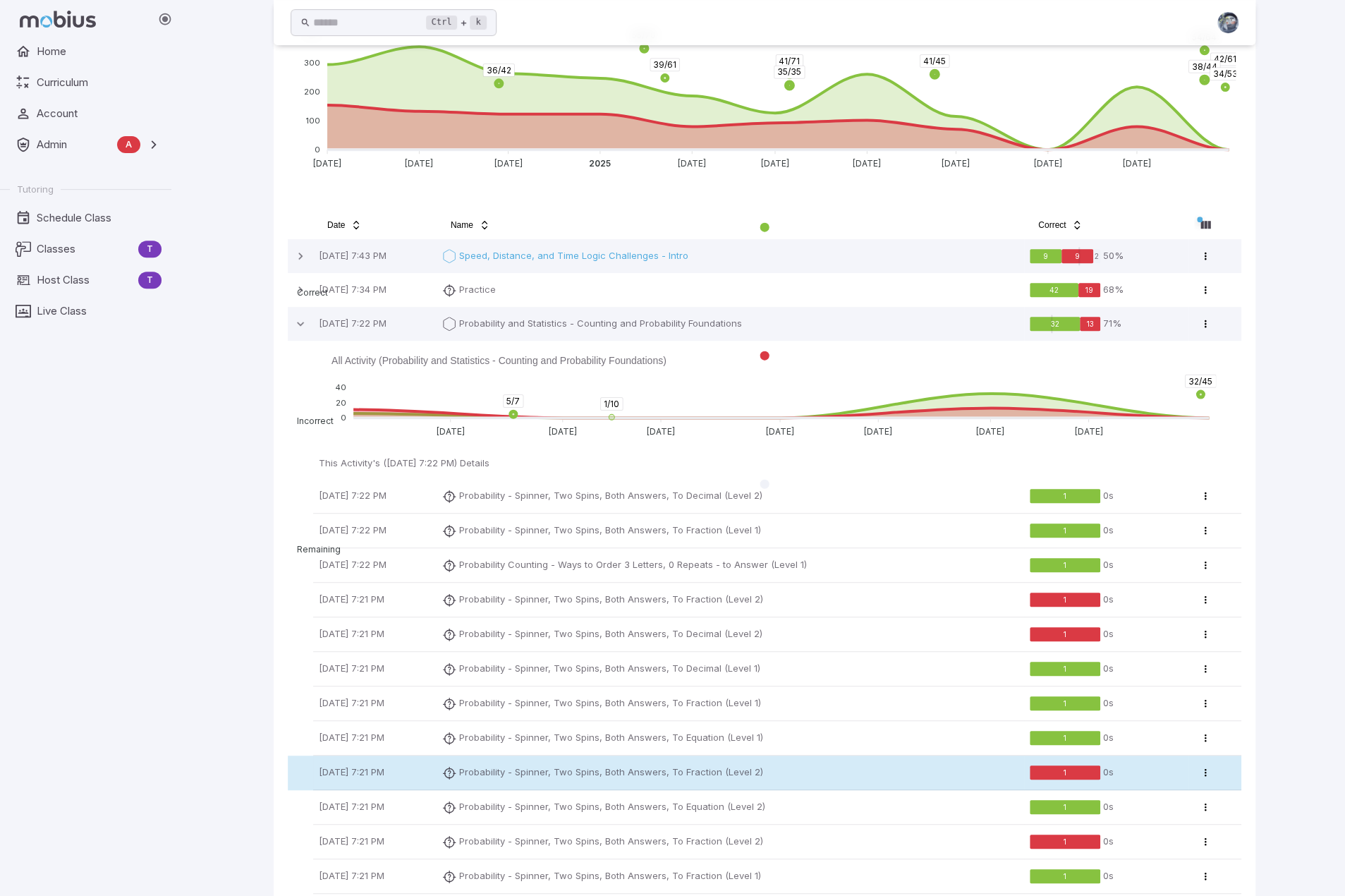
scroll to position [339, 0]
